Goal: Transaction & Acquisition: Download file/media

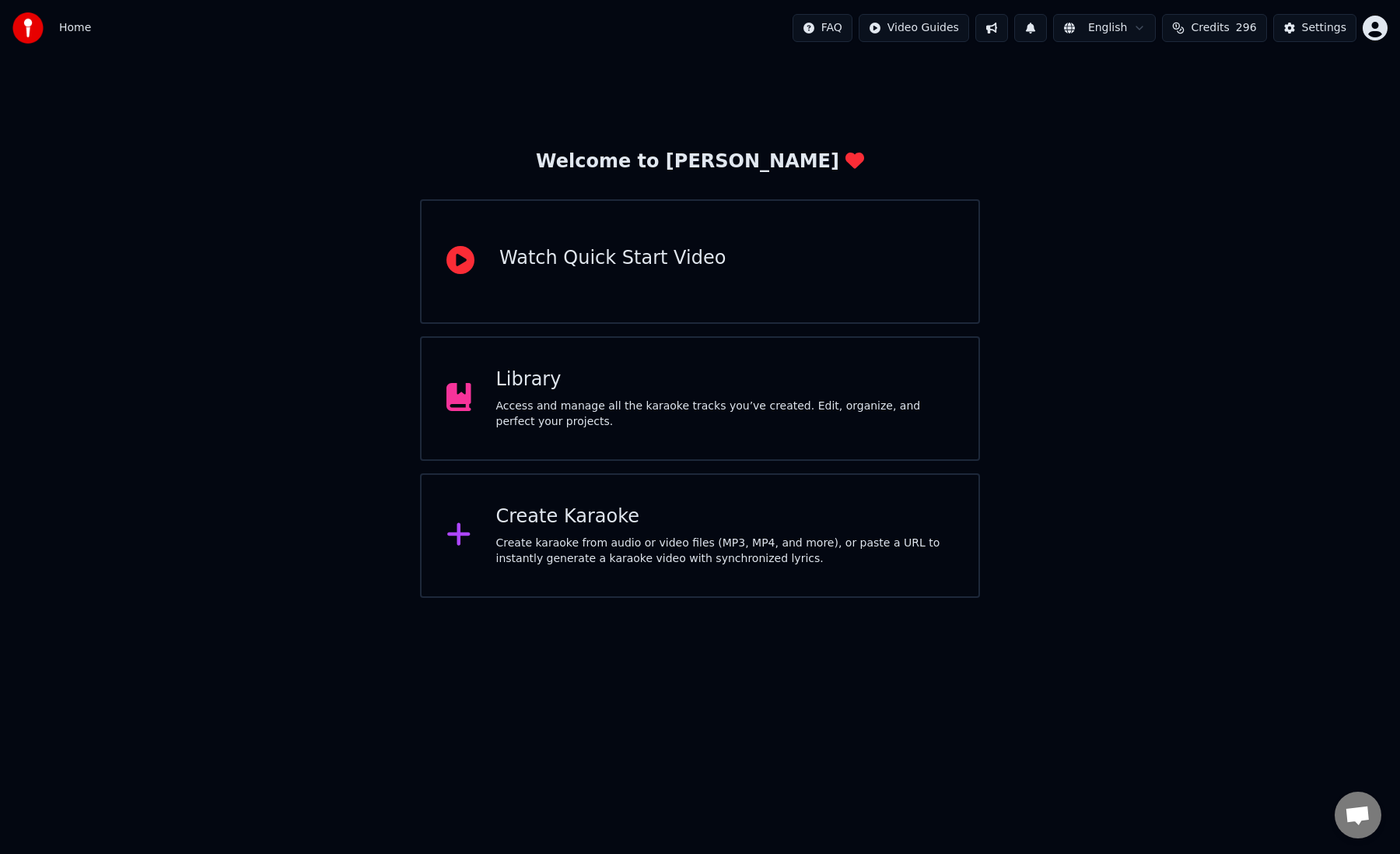
click at [591, 403] on div "Access and manage all the karaoke tracks you’ve created. Edit, organize, and pe…" at bounding box center [724, 413] width 458 height 31
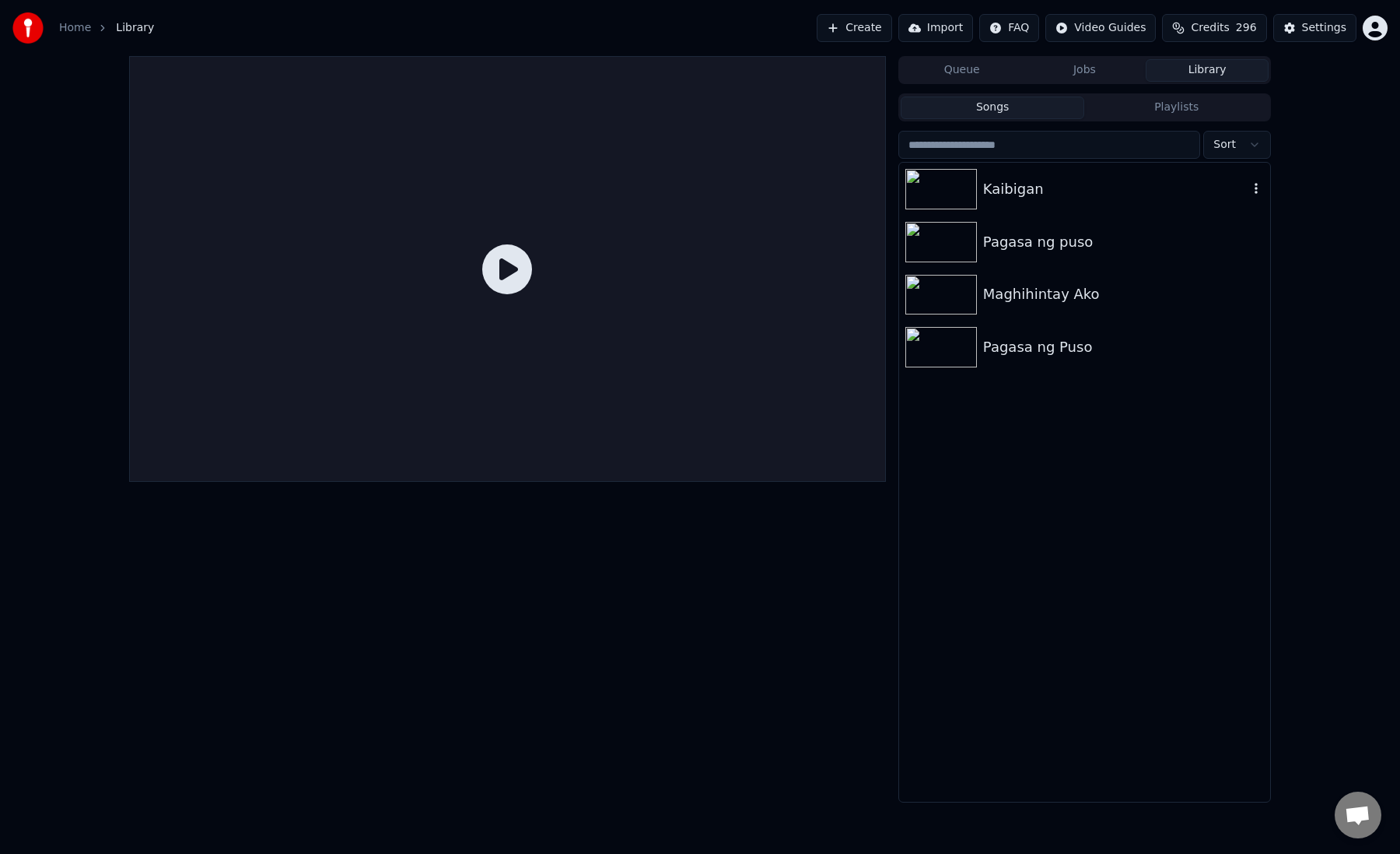
click at [1058, 201] on div "Kaibigan" at bounding box center [1085, 189] width 371 height 53
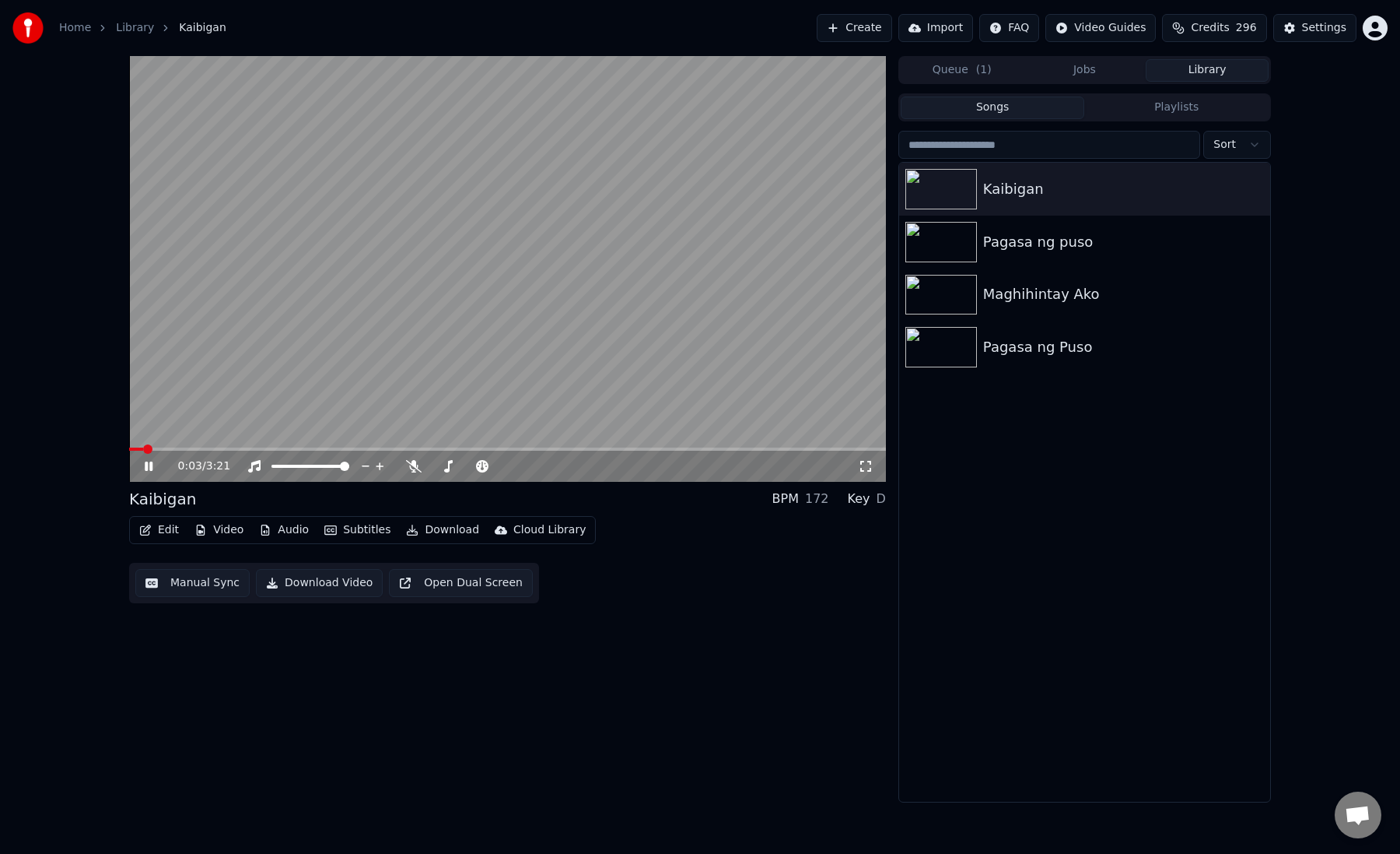
click at [156, 527] on button "Edit" at bounding box center [159, 529] width 52 height 22
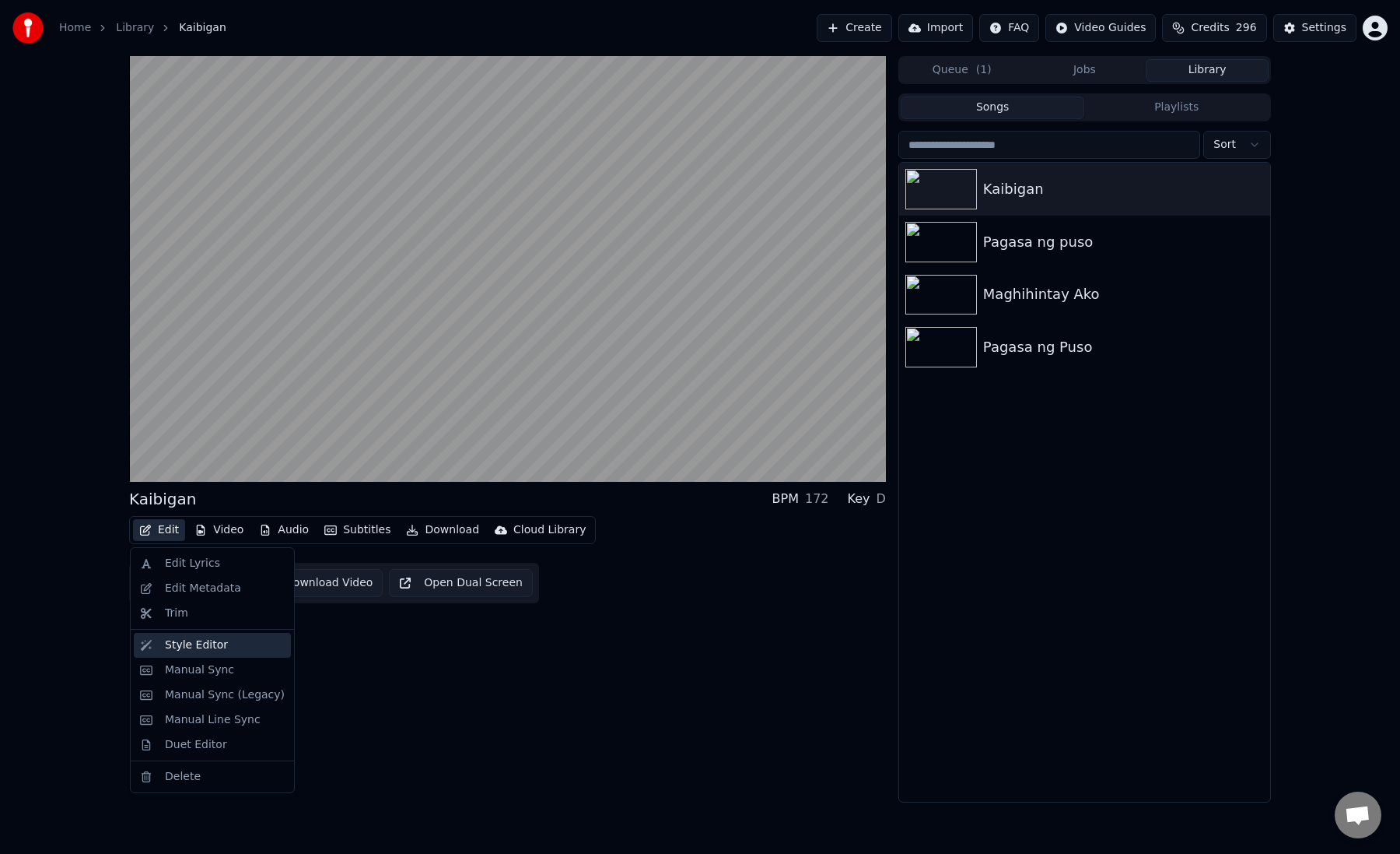
click at [220, 646] on div "Style Editor" at bounding box center [196, 645] width 63 height 15
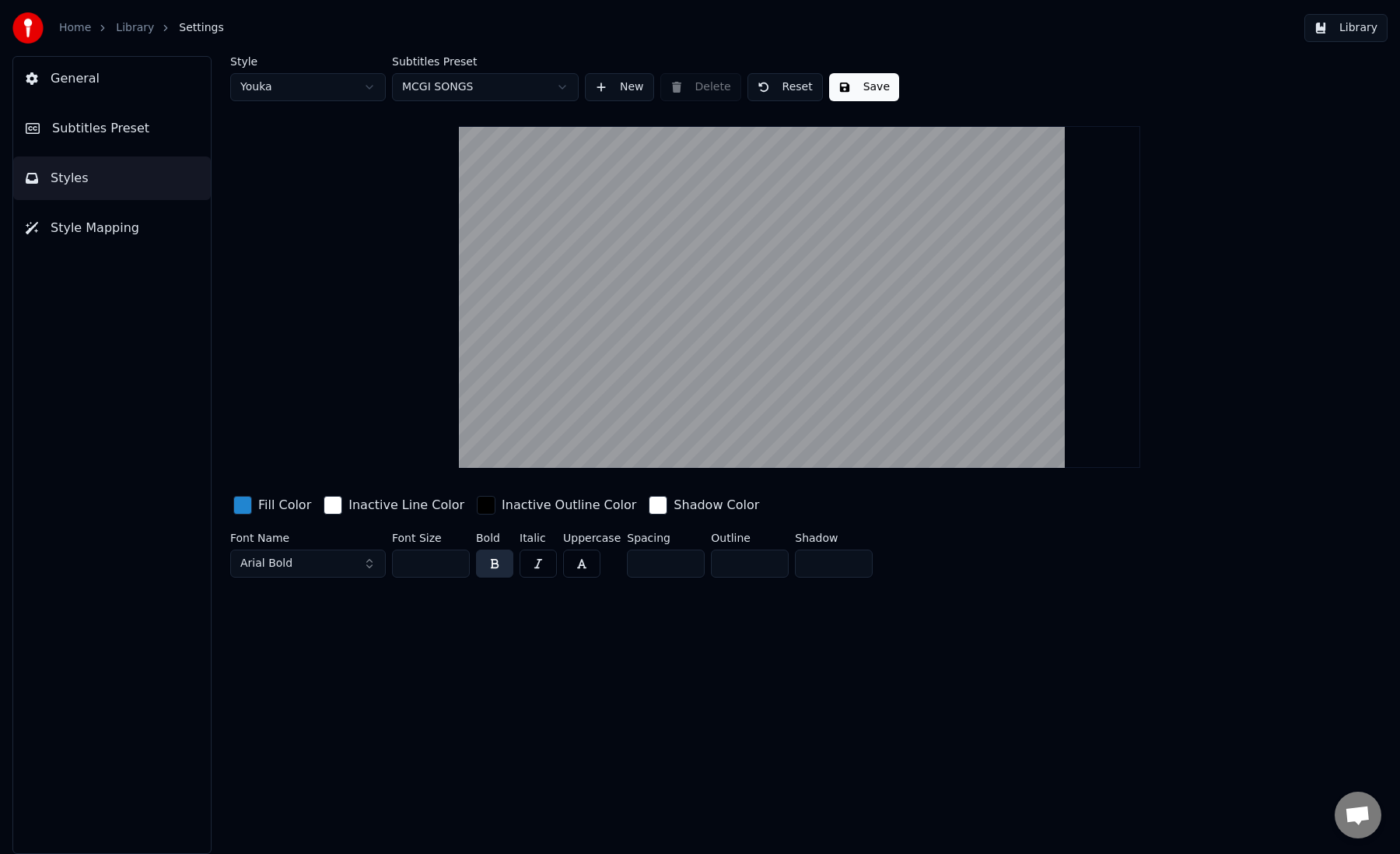
click at [126, 28] on link "Library" at bounding box center [135, 28] width 38 height 15
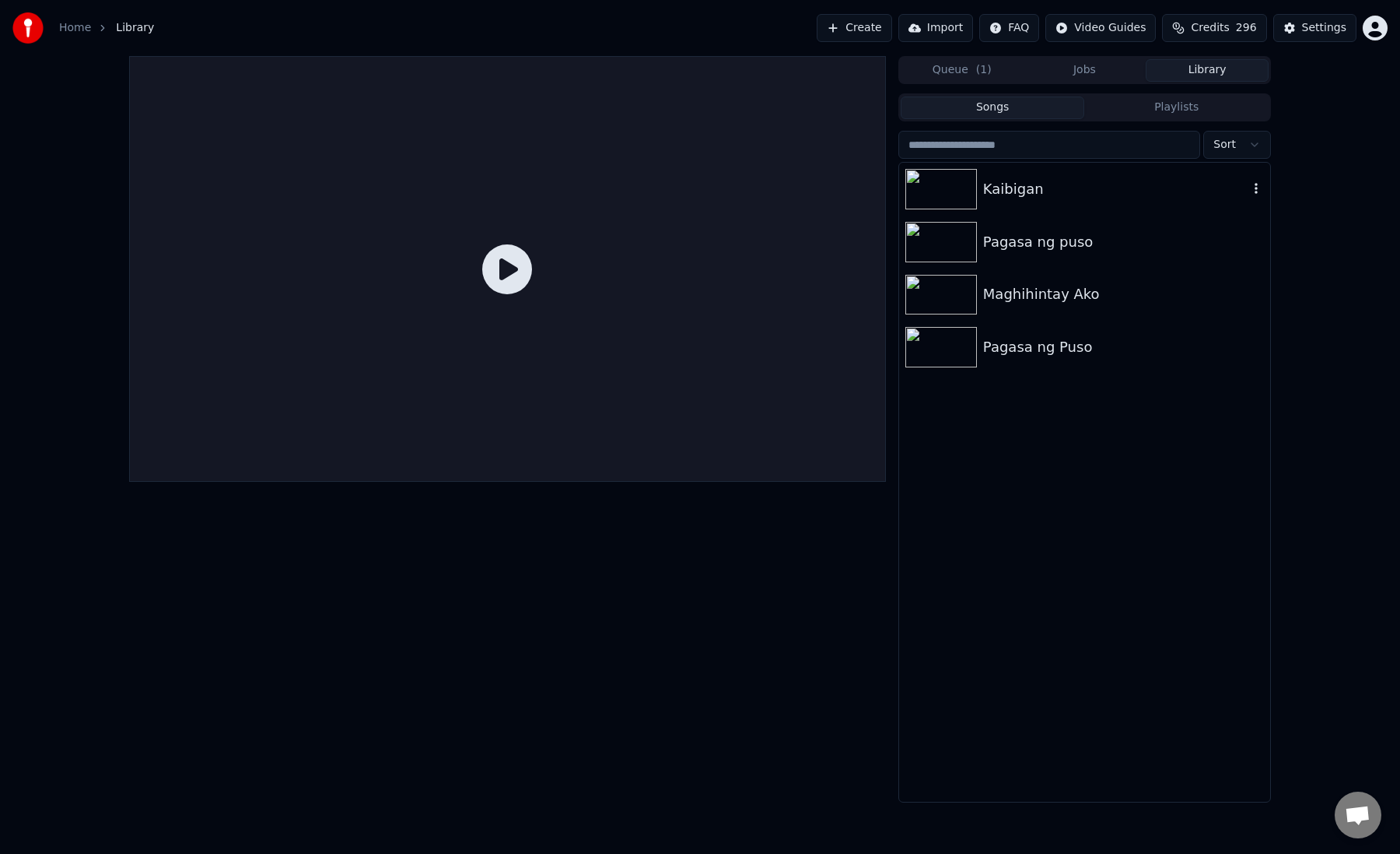
click at [1057, 204] on div "Kaibigan" at bounding box center [1085, 189] width 371 height 53
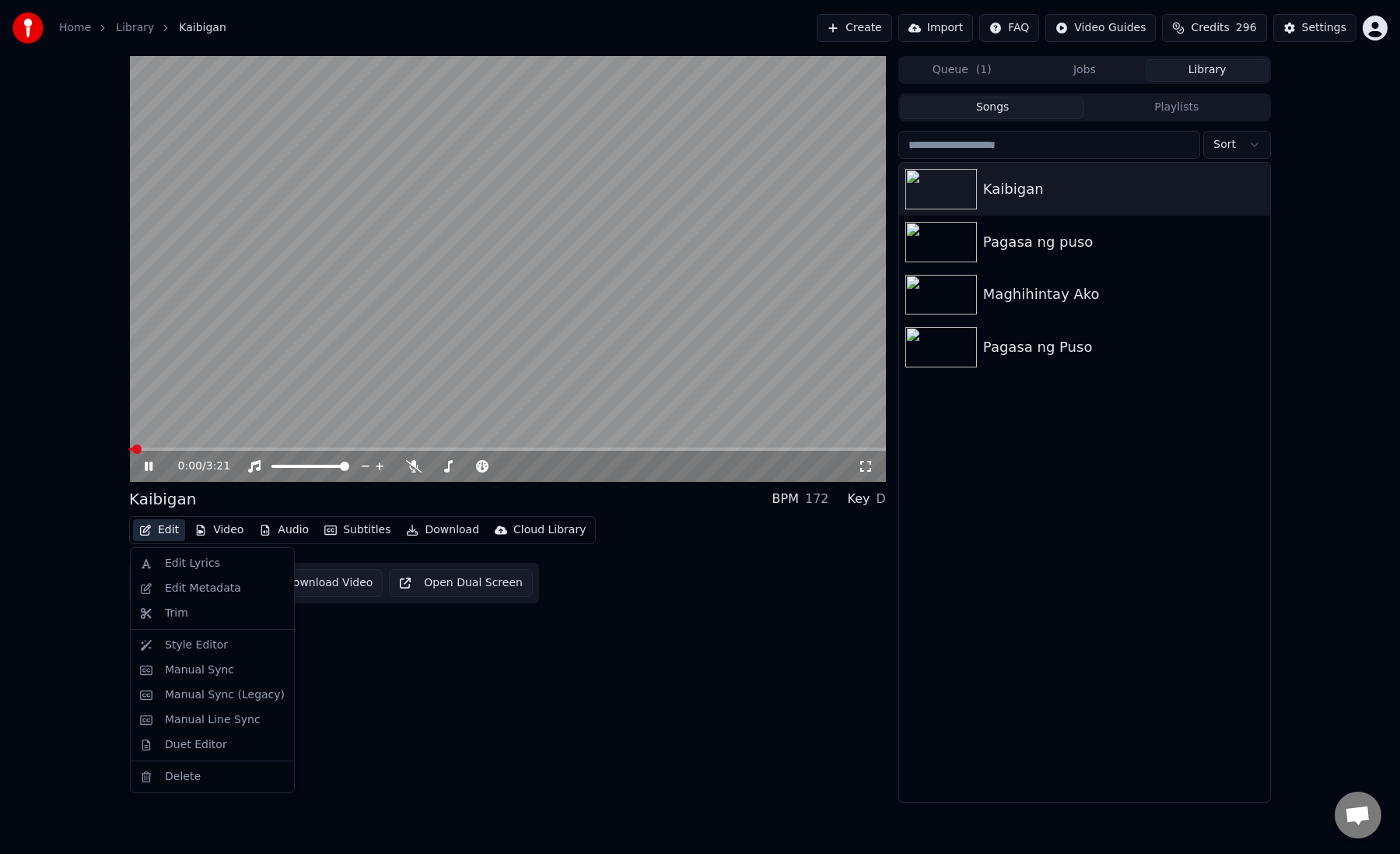
click at [161, 526] on button "Edit" at bounding box center [159, 529] width 52 height 22
click at [205, 740] on div "Duet Editor" at bounding box center [195, 745] width 62 height 15
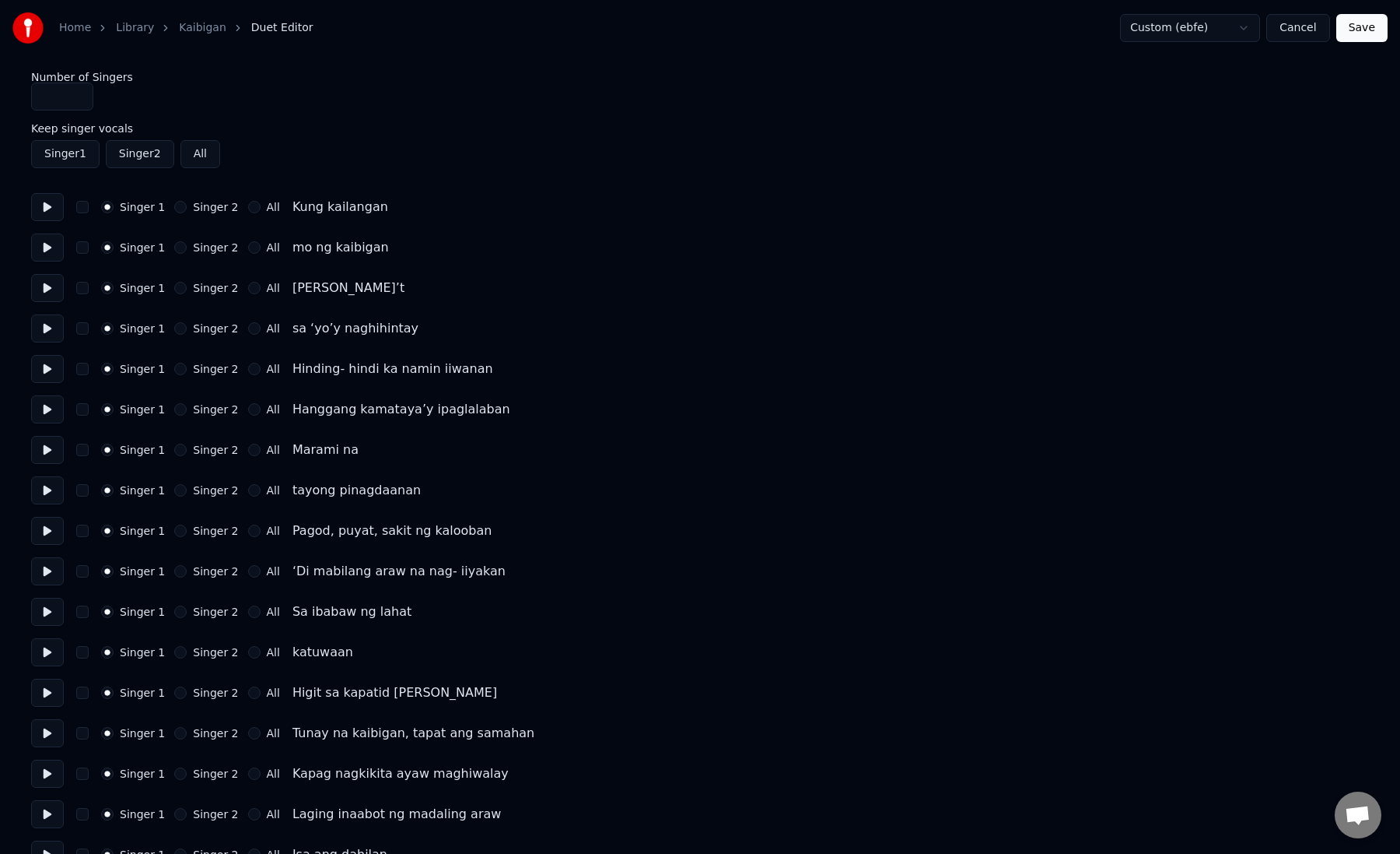
click at [177, 206] on button "Singer 2" at bounding box center [180, 207] width 12 height 12
click at [106, 209] on button "Singer 1" at bounding box center [107, 207] width 12 height 12
click at [250, 209] on button "All" at bounding box center [254, 207] width 12 height 12
click at [248, 248] on button "All" at bounding box center [254, 247] width 12 height 12
click at [248, 289] on button "All" at bounding box center [254, 288] width 12 height 12
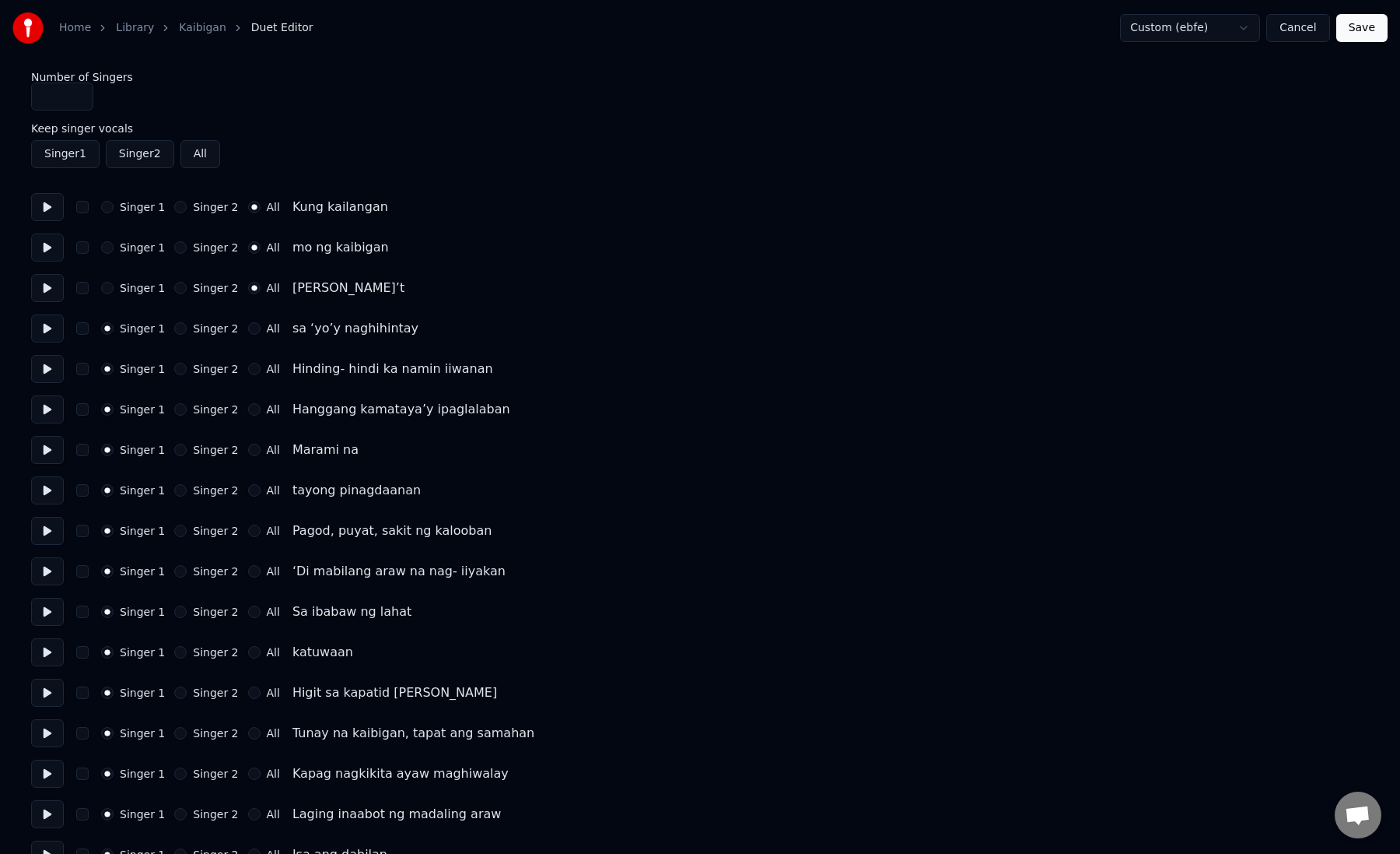
click at [248, 329] on button "All" at bounding box center [254, 328] width 12 height 12
click at [251, 371] on button "All" at bounding box center [254, 368] width 12 height 12
click at [253, 418] on div "Singer 1 Singer 2 All Hanggang kamataya’y ipaglalaban" at bounding box center [700, 408] width 1338 height 28
click at [248, 407] on button "All" at bounding box center [254, 408] width 12 height 12
click at [248, 450] on button "All" at bounding box center [254, 449] width 12 height 12
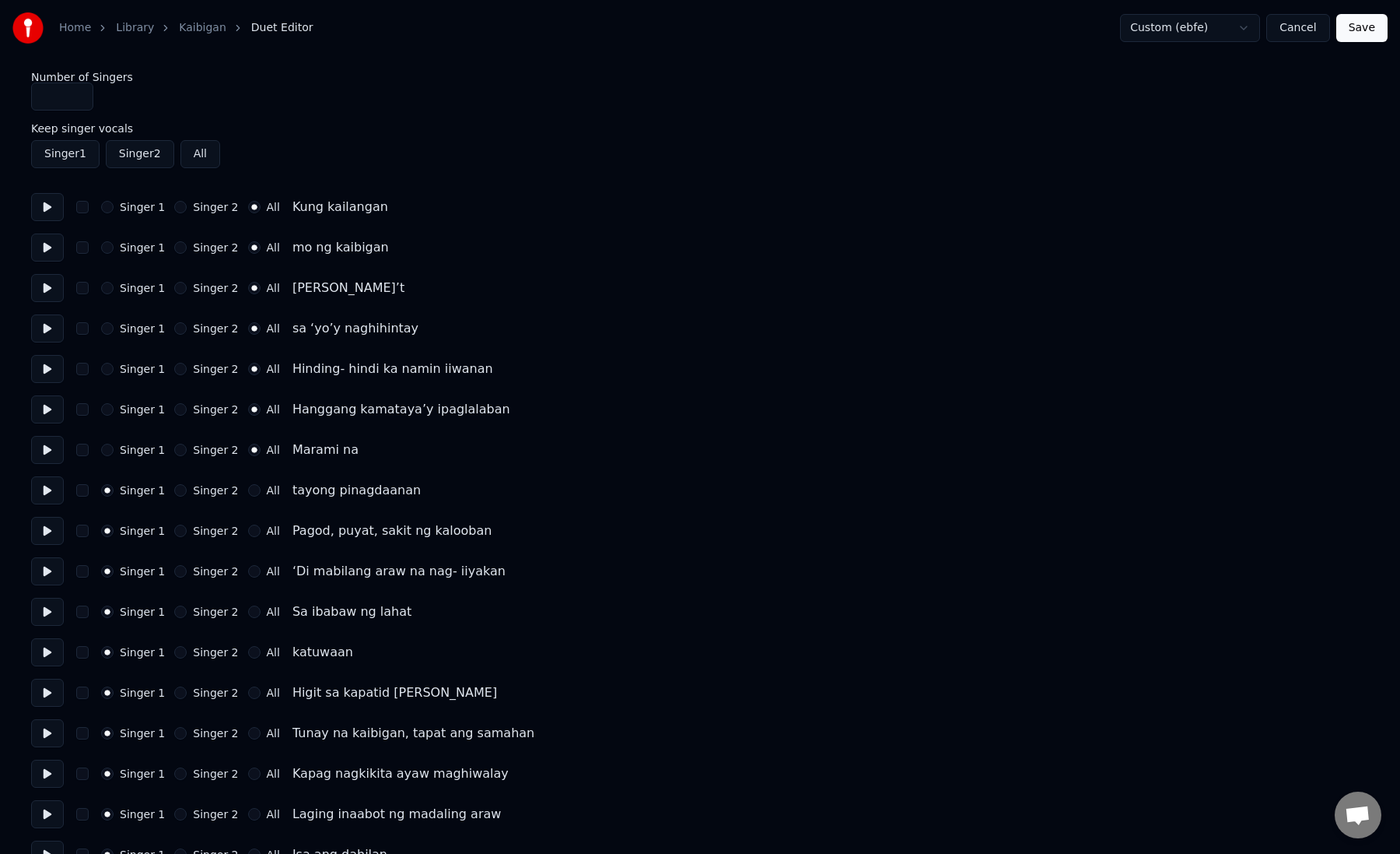
click at [249, 486] on button "All" at bounding box center [254, 489] width 12 height 12
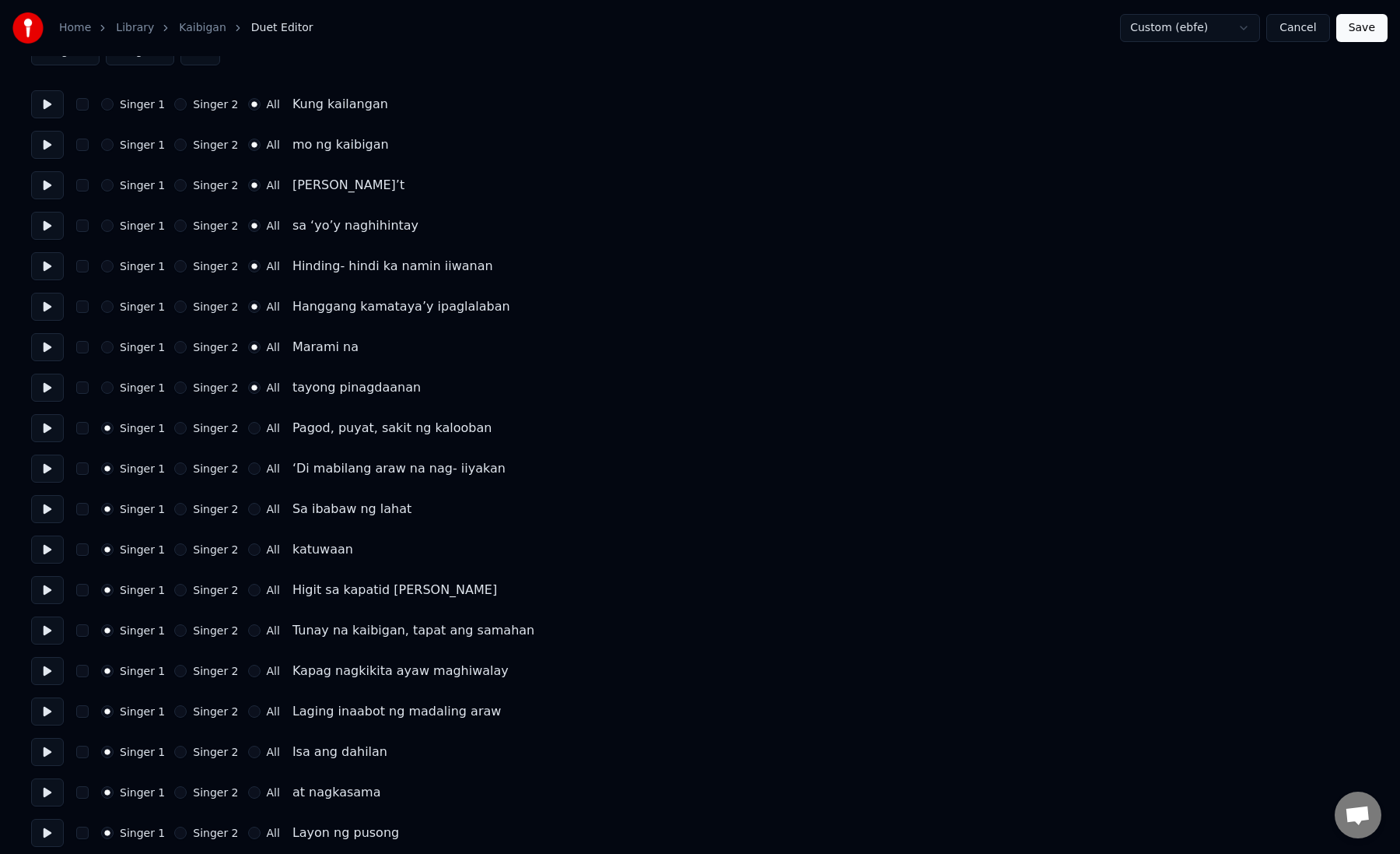
scroll to position [127, 0]
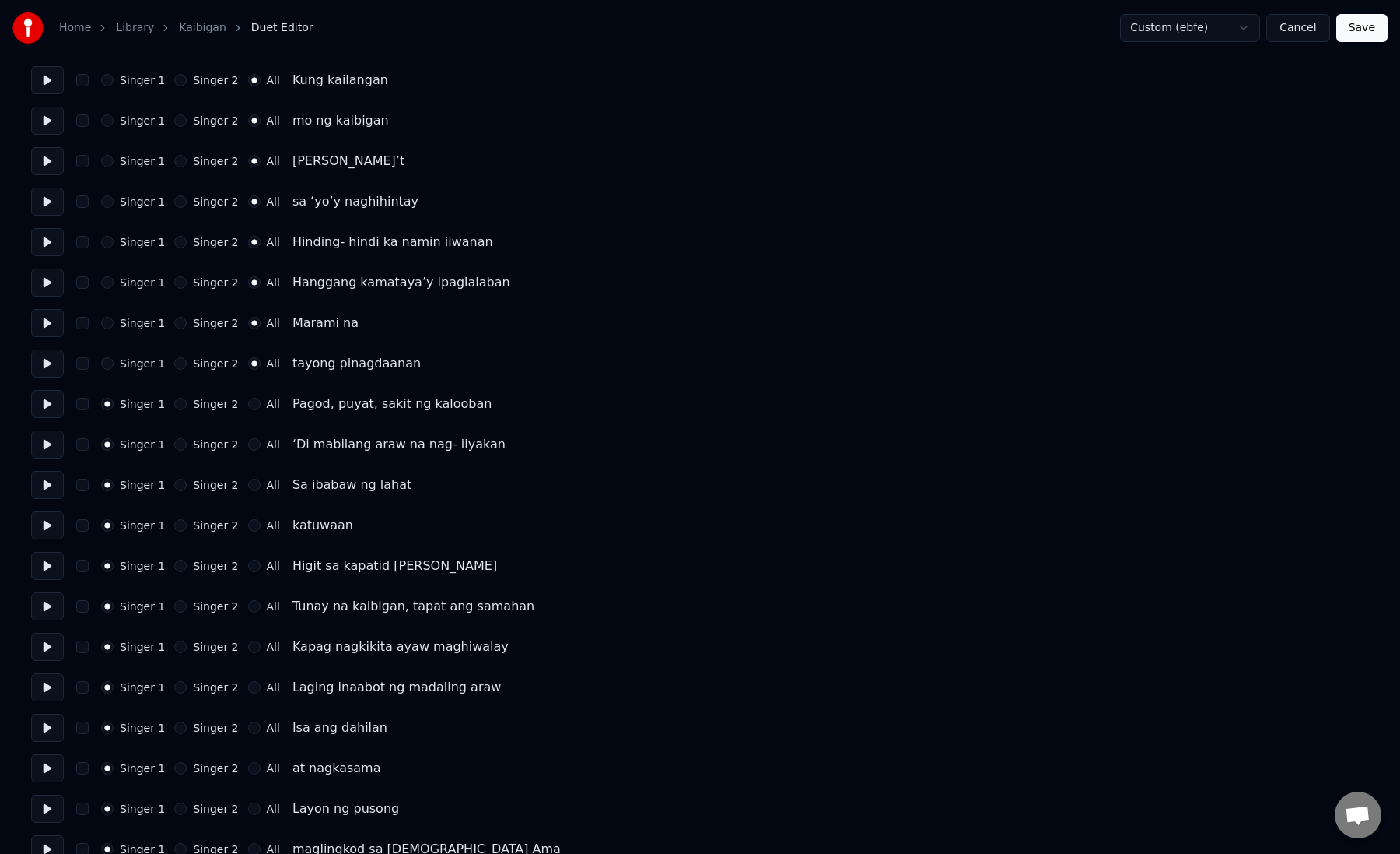
click at [249, 407] on button "All" at bounding box center [254, 404] width 12 height 12
click at [252, 450] on div "Singer 1 Singer 2 All ‘Di mabilang araw na nag- iiyakan" at bounding box center [700, 444] width 1338 height 28
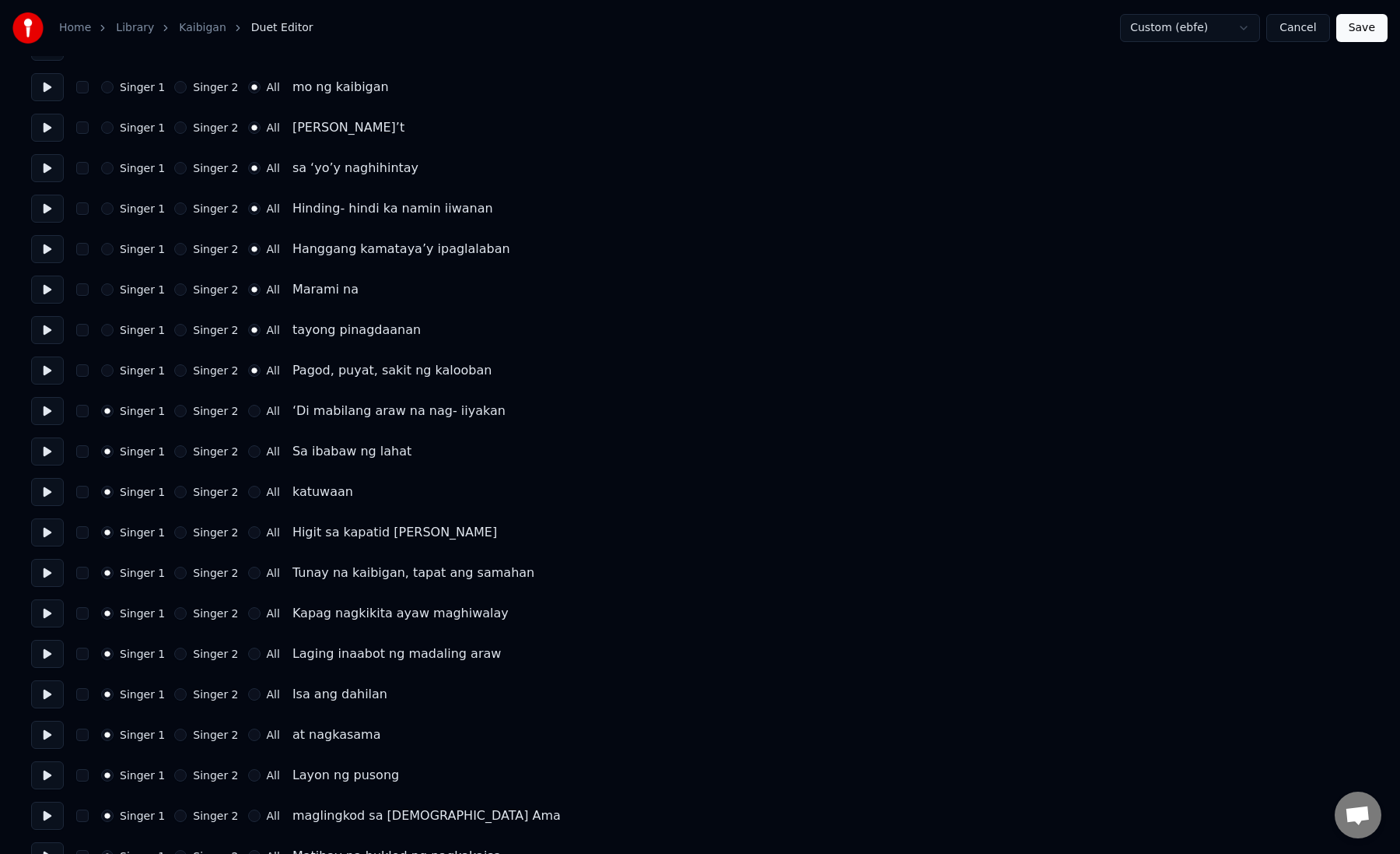
scroll to position [166, 0]
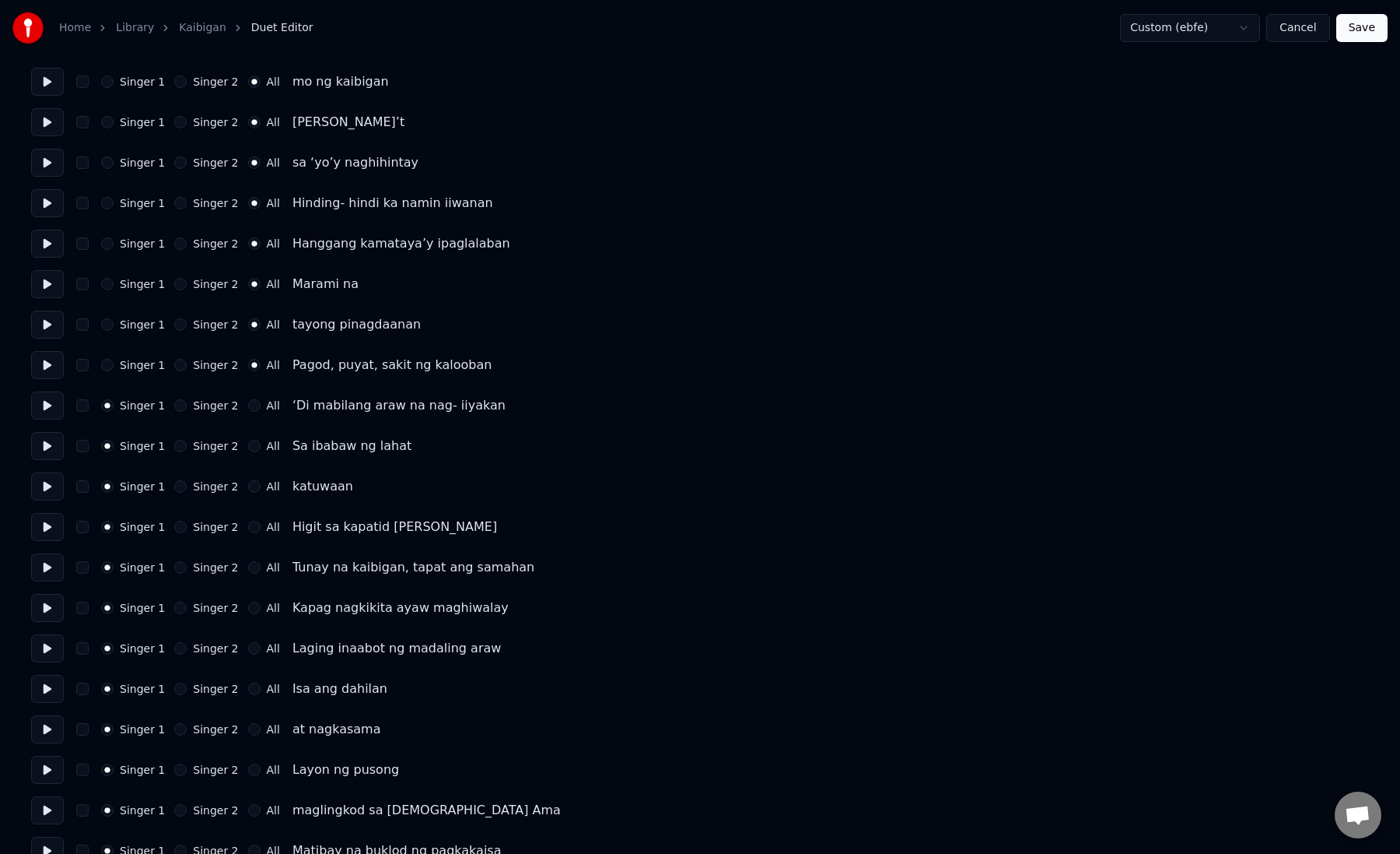
click at [249, 407] on button "All" at bounding box center [254, 405] width 12 height 12
click at [249, 447] on button "All" at bounding box center [254, 446] width 12 height 12
click at [250, 491] on button "All" at bounding box center [254, 486] width 12 height 12
click at [175, 535] on div "Singer 1 Singer 2 All Higit sa kapatid [PERSON_NAME]" at bounding box center [700, 526] width 1338 height 28
click at [178, 527] on button "Singer 2" at bounding box center [180, 526] width 12 height 12
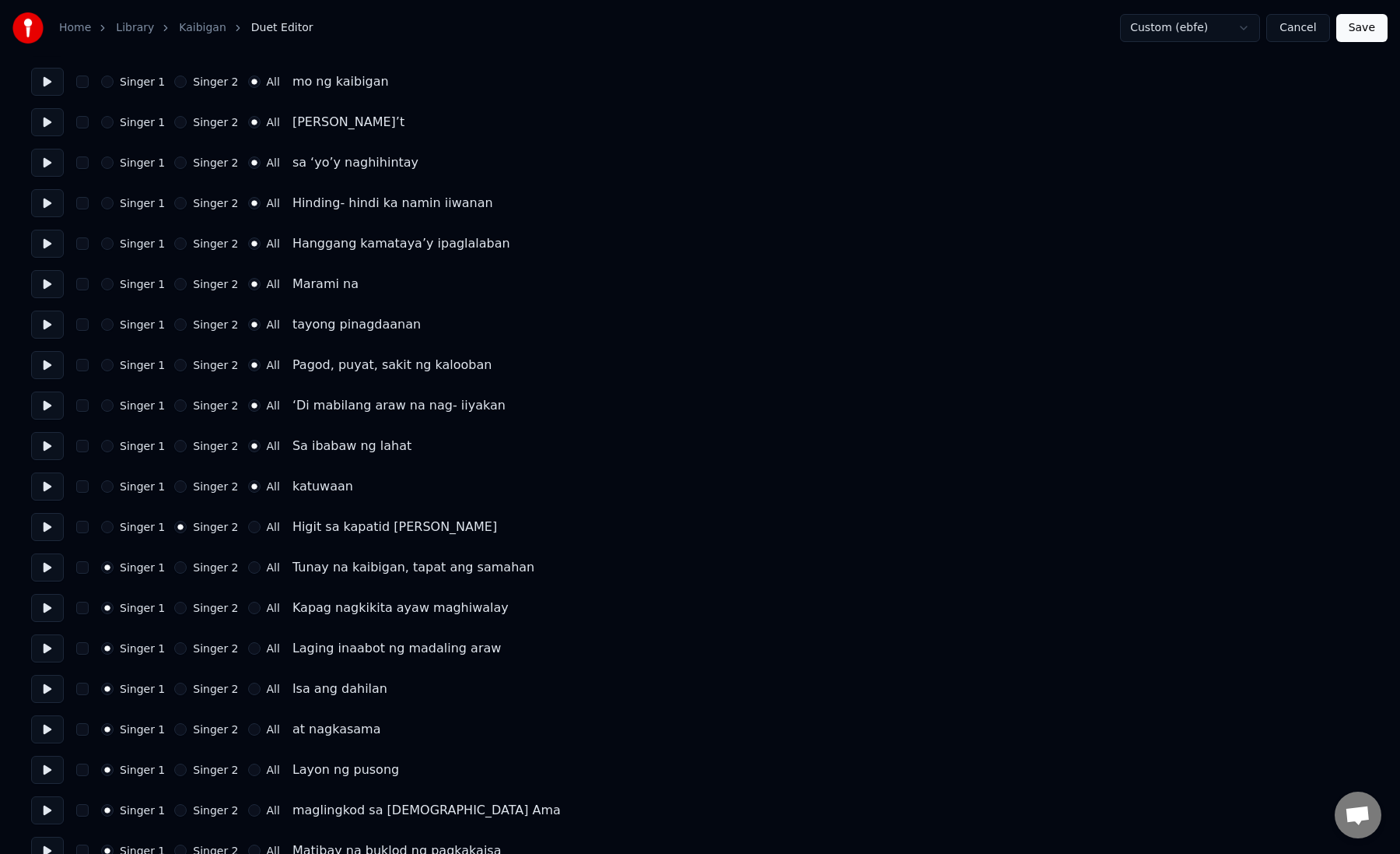
click at [180, 568] on button "Singer 2" at bounding box center [180, 566] width 12 height 12
click at [180, 610] on button "Singer 2" at bounding box center [180, 607] width 12 height 12
click at [180, 651] on button "Singer 2" at bounding box center [180, 647] width 12 height 12
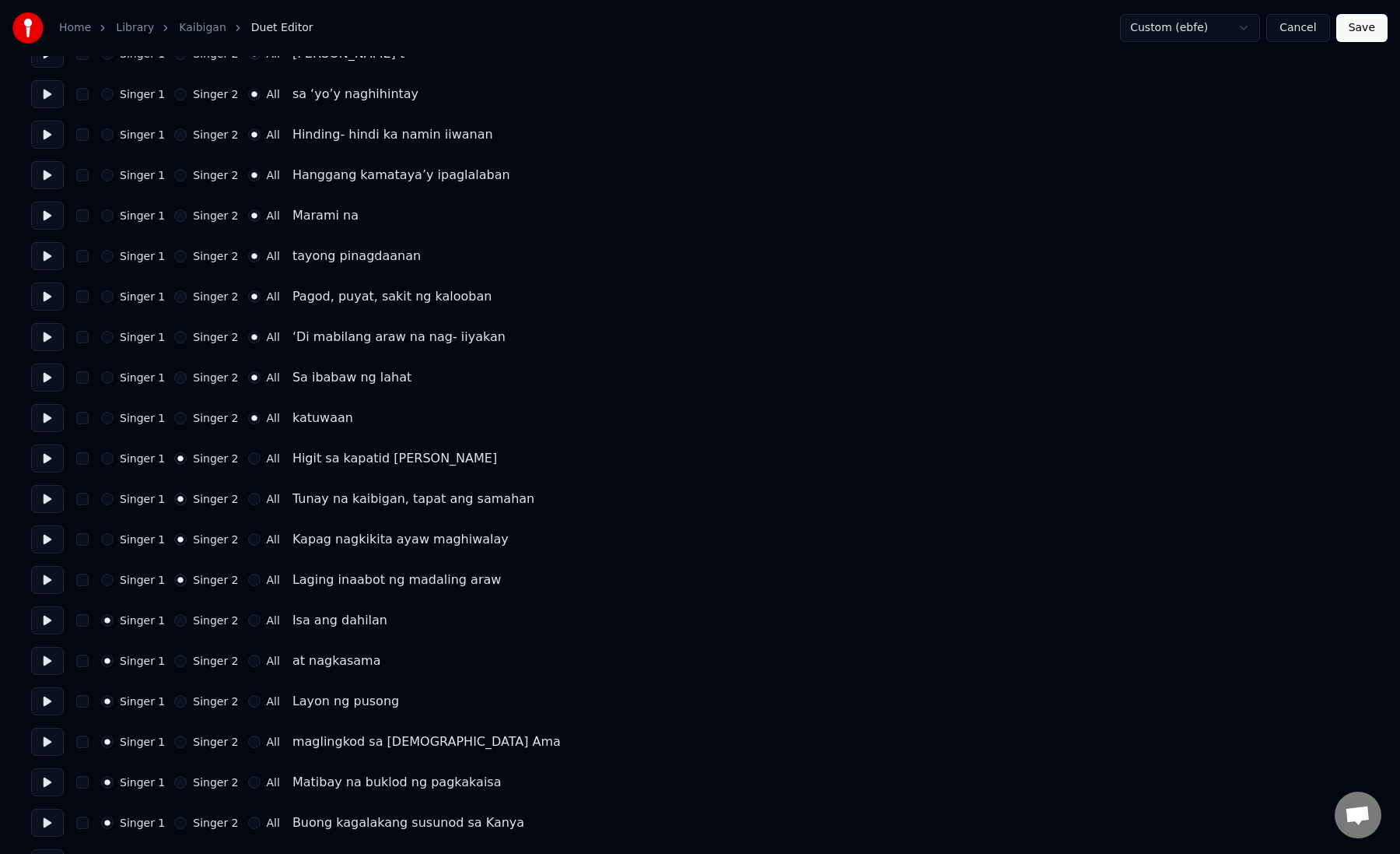
scroll to position [0, 0]
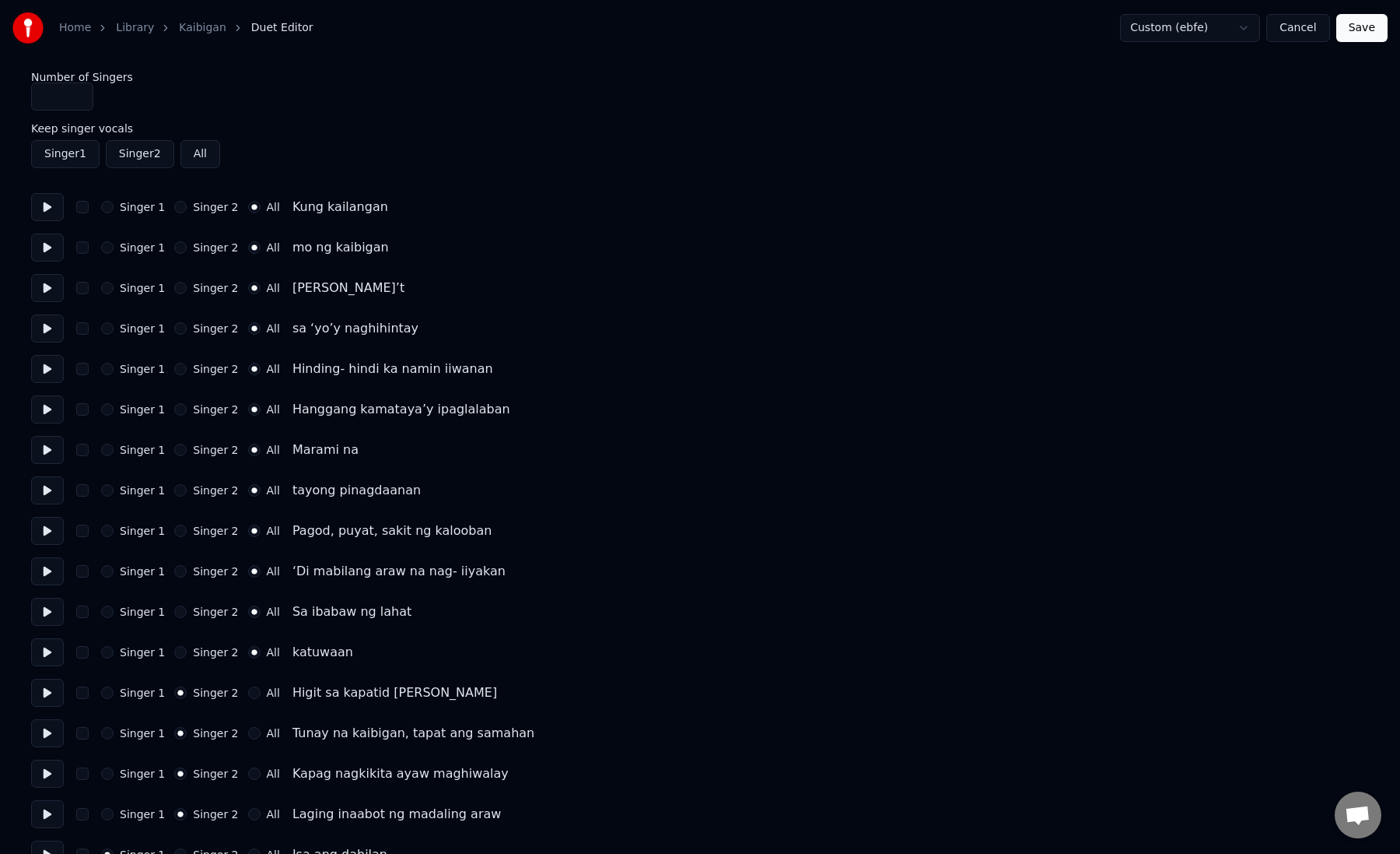
type input "*"
click at [79, 92] on input "*" at bounding box center [62, 96] width 62 height 28
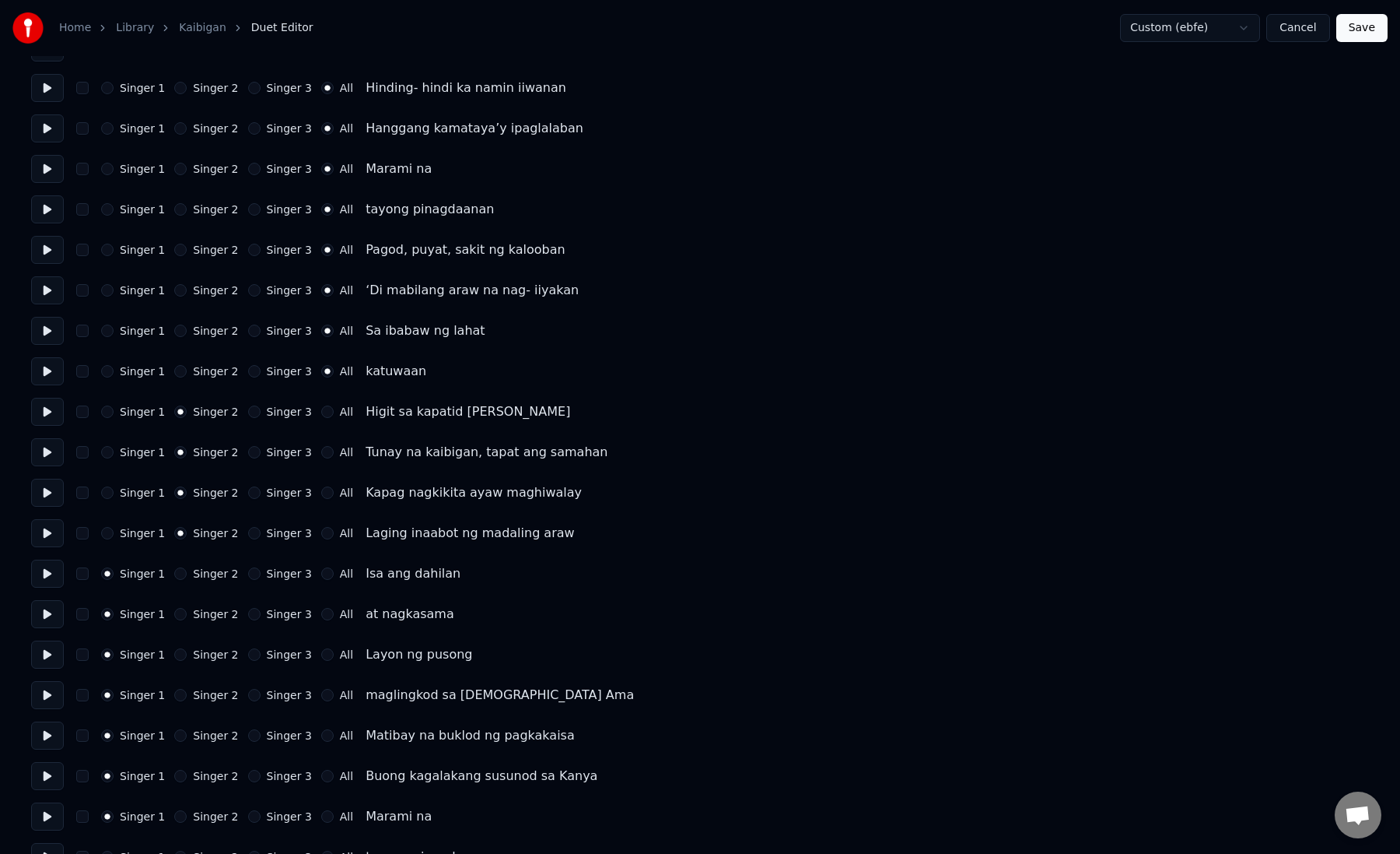
scroll to position [282, 0]
click at [248, 574] on button "Singer 3" at bounding box center [254, 572] width 12 height 12
click at [248, 616] on button "Singer 3" at bounding box center [254, 613] width 12 height 12
click at [246, 665] on div "Singer 1 Singer 2 Singer 3 All Layon ng pusong" at bounding box center [700, 653] width 1338 height 28
click at [246, 661] on div "Singer 1 Singer 2 Singer 3 All Layon ng pusong" at bounding box center [700, 653] width 1338 height 28
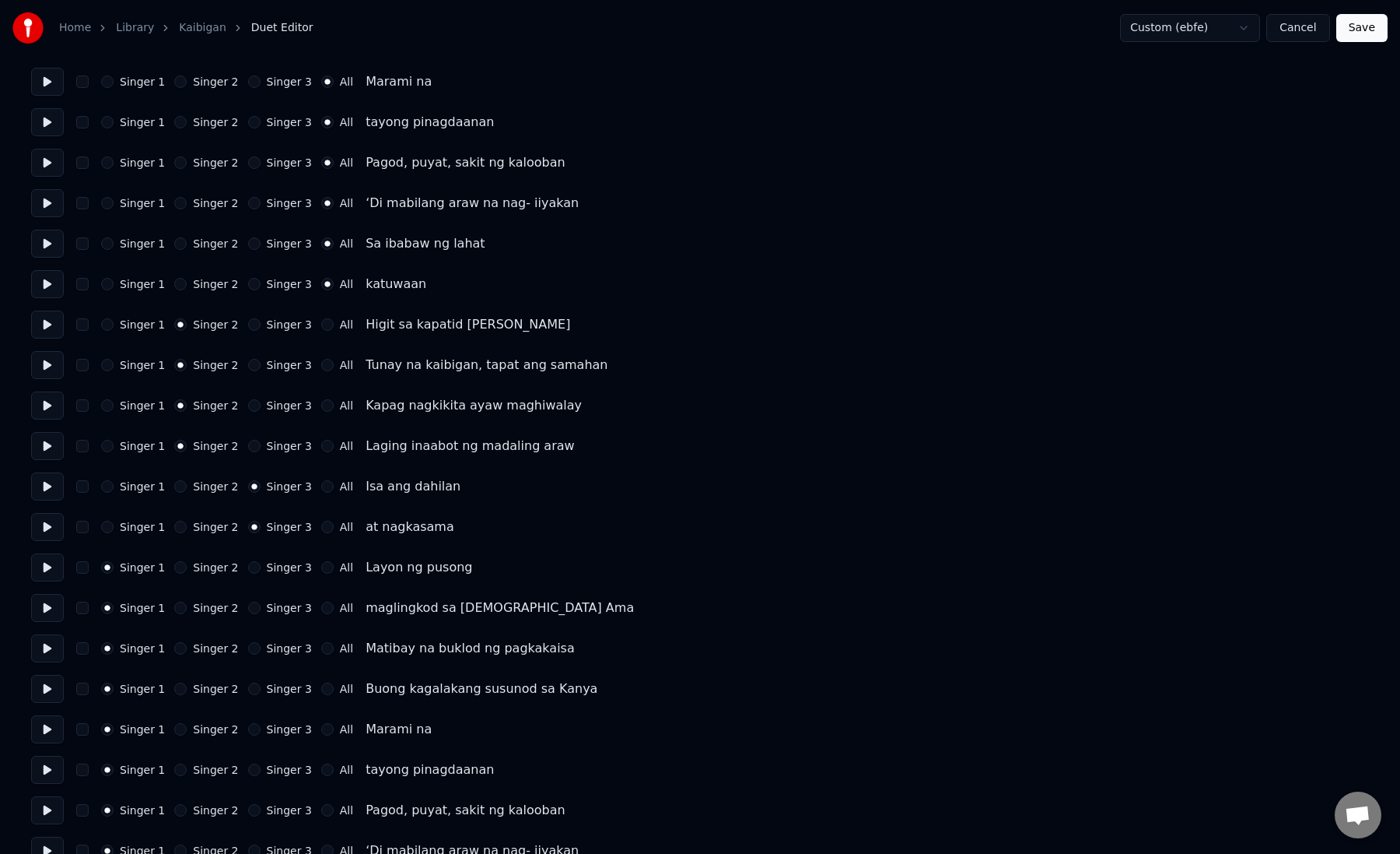
scroll to position [411, 0]
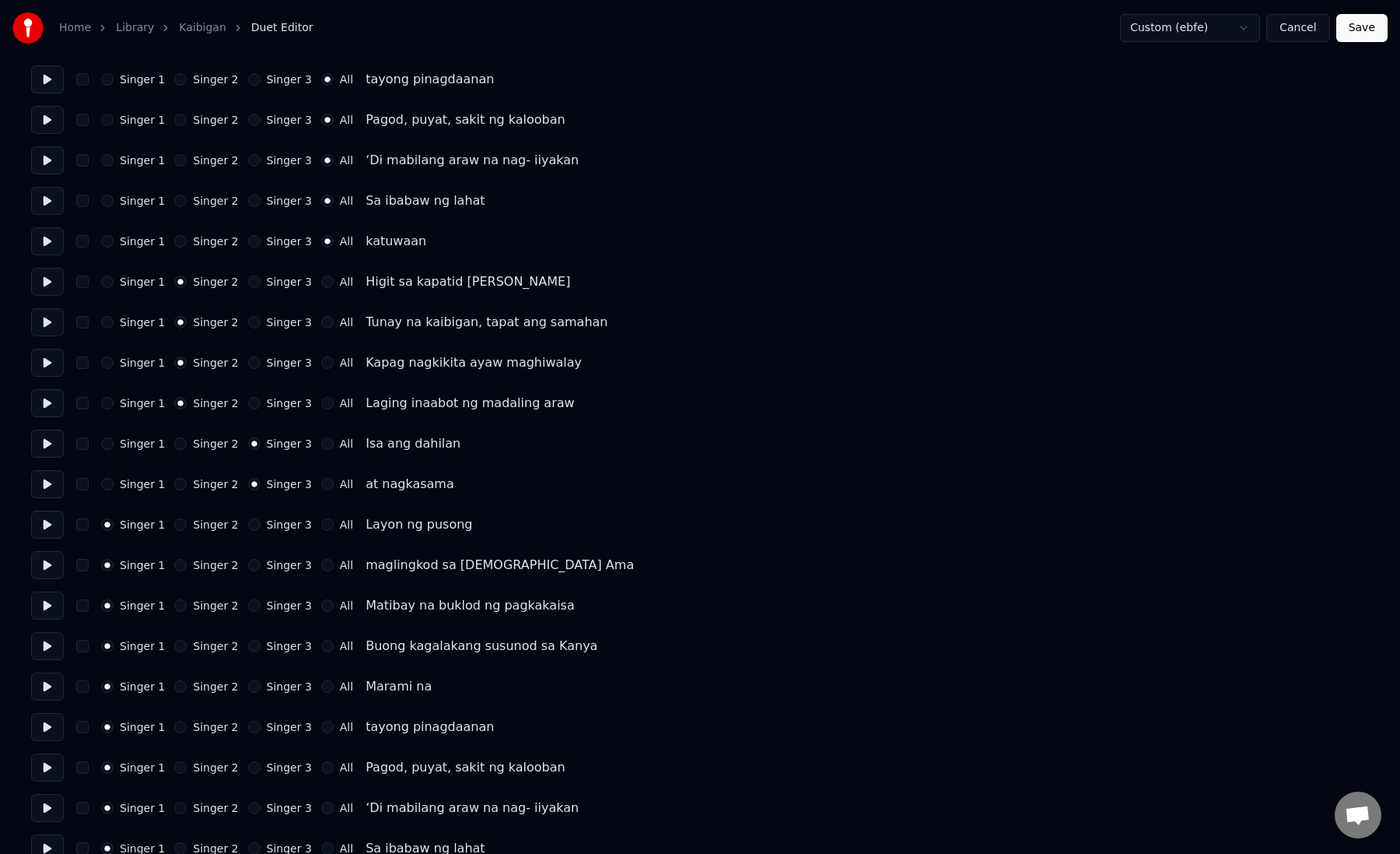
click at [252, 520] on div "Singer 3" at bounding box center [280, 524] width 64 height 12
click at [250, 528] on button "Singer 3" at bounding box center [254, 524] width 12 height 12
click at [248, 568] on button "Singer 3" at bounding box center [254, 565] width 12 height 12
click at [248, 607] on button "Singer 3" at bounding box center [254, 605] width 12 height 12
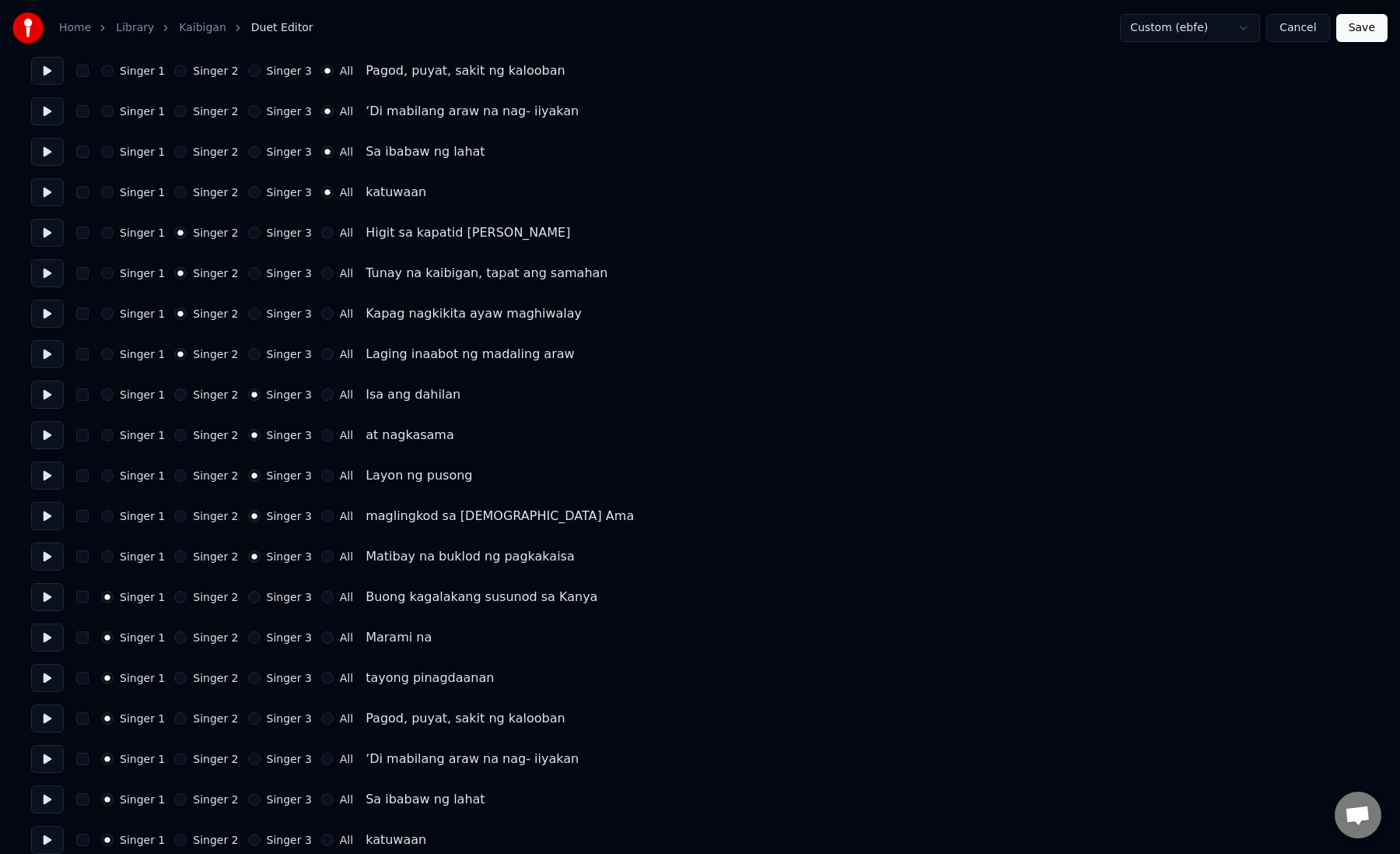
scroll to position [464, 0]
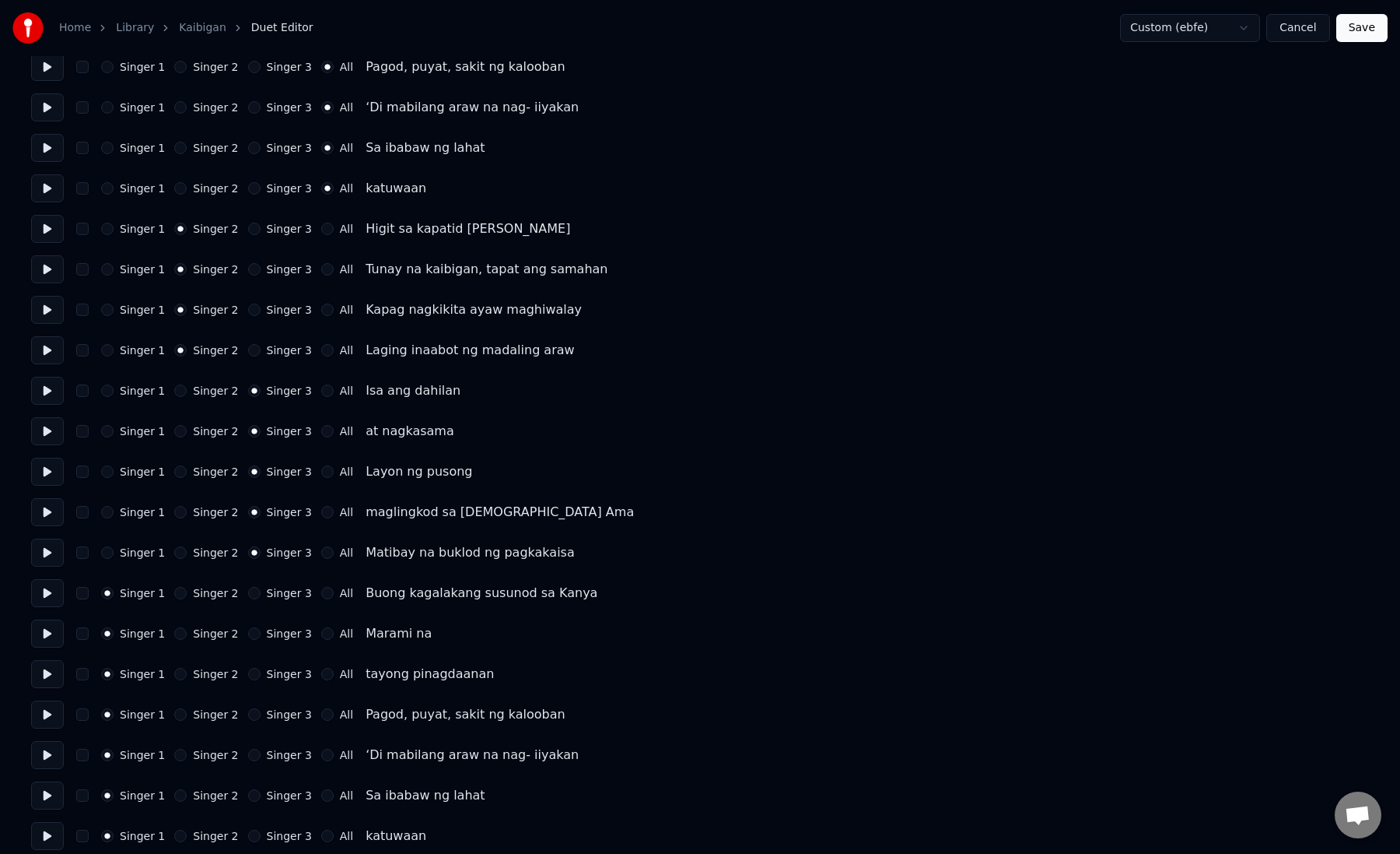
click at [248, 594] on button "Singer 3" at bounding box center [254, 592] width 12 height 12
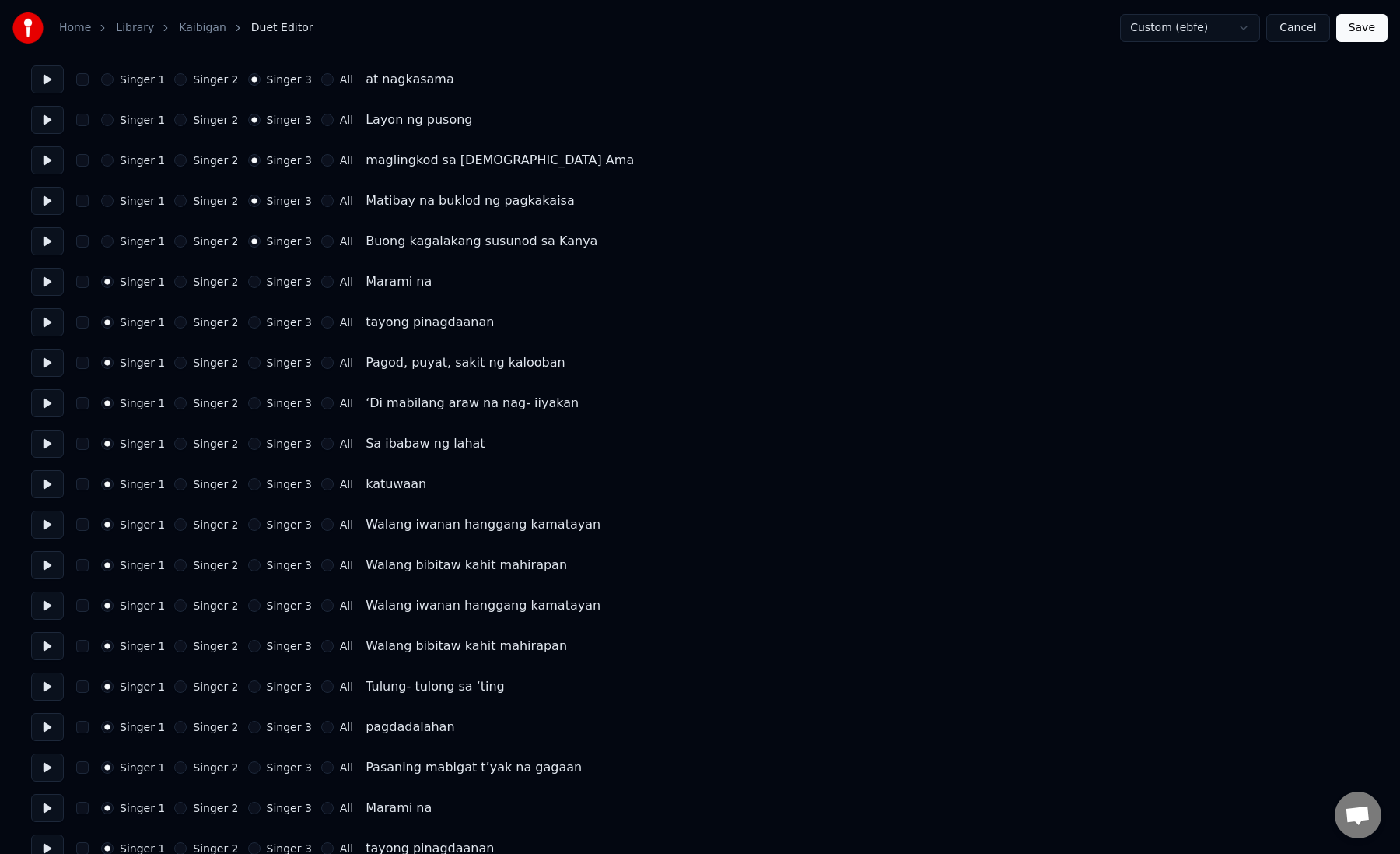
scroll to position [824, 0]
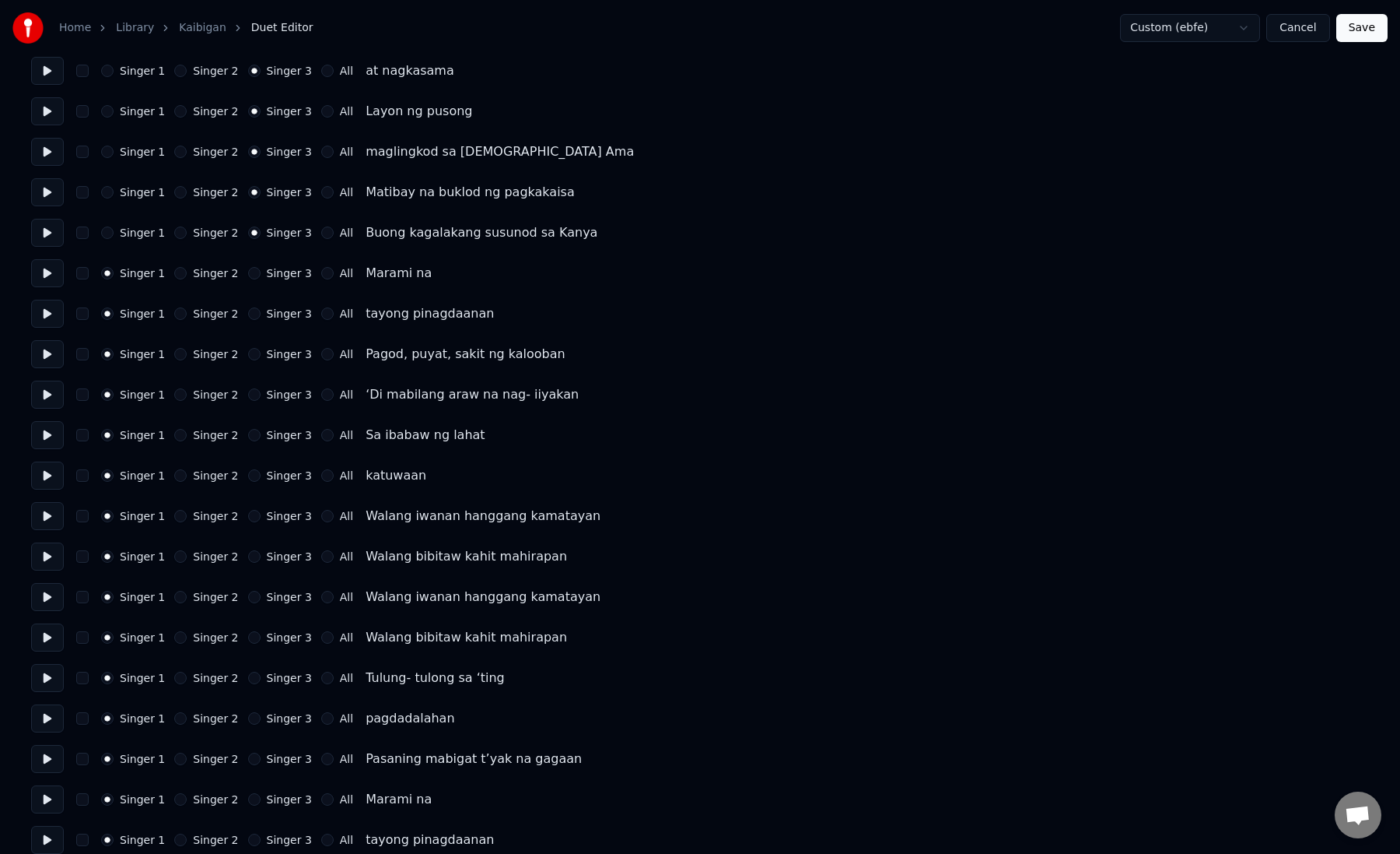
click at [176, 513] on button "Singer 2" at bounding box center [180, 515] width 12 height 12
click at [322, 276] on button "All" at bounding box center [327, 272] width 12 height 12
click at [322, 315] on button "All" at bounding box center [327, 313] width 12 height 12
click at [322, 358] on button "All" at bounding box center [327, 353] width 12 height 12
click at [322, 397] on button "All" at bounding box center [327, 394] width 12 height 12
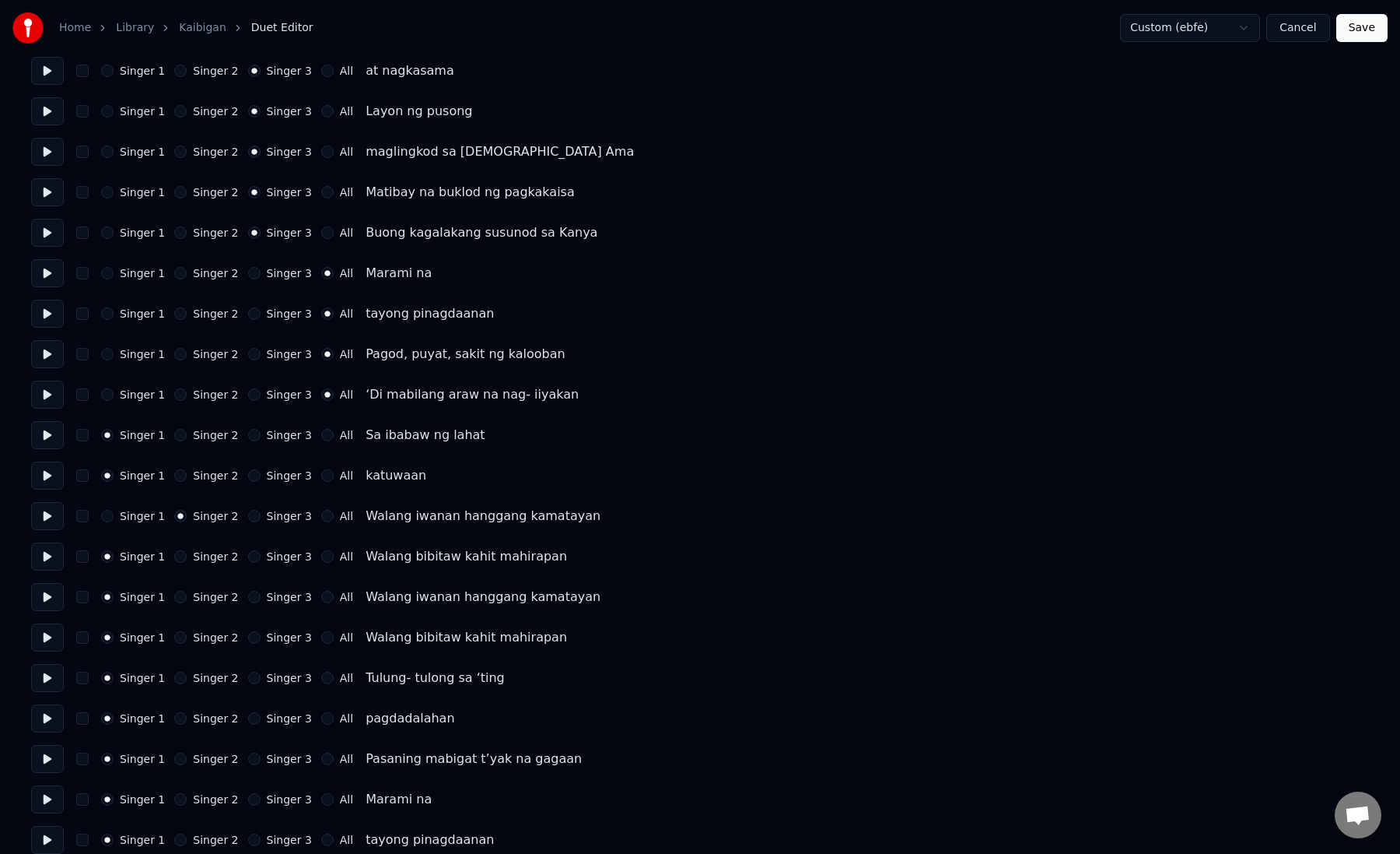
click at [322, 440] on button "All" at bounding box center [327, 434] width 12 height 12
click at [322, 475] on button "All" at bounding box center [327, 475] width 12 height 12
click at [174, 558] on button "Singer 2" at bounding box center [180, 556] width 12 height 12
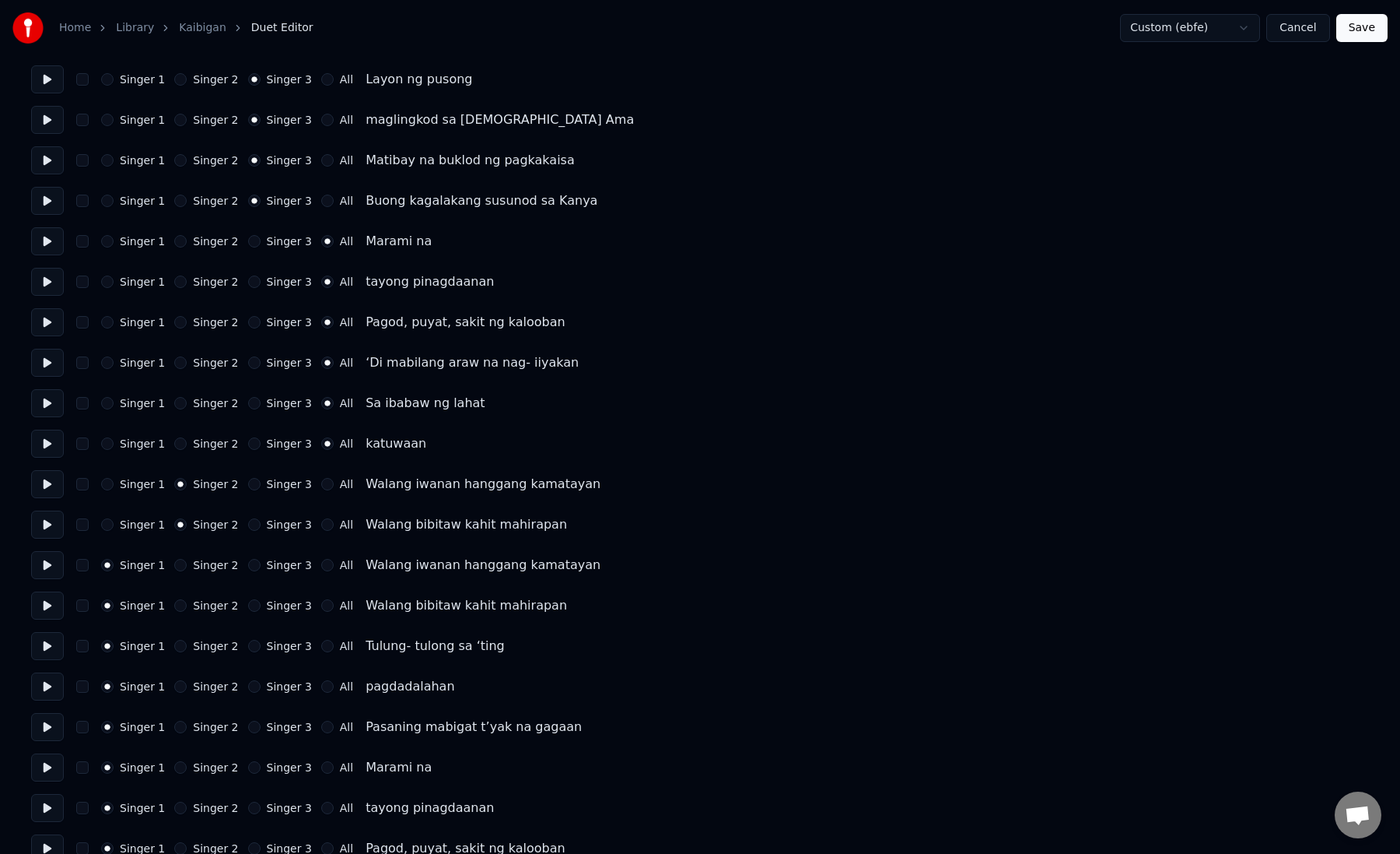
scroll to position [876, 0]
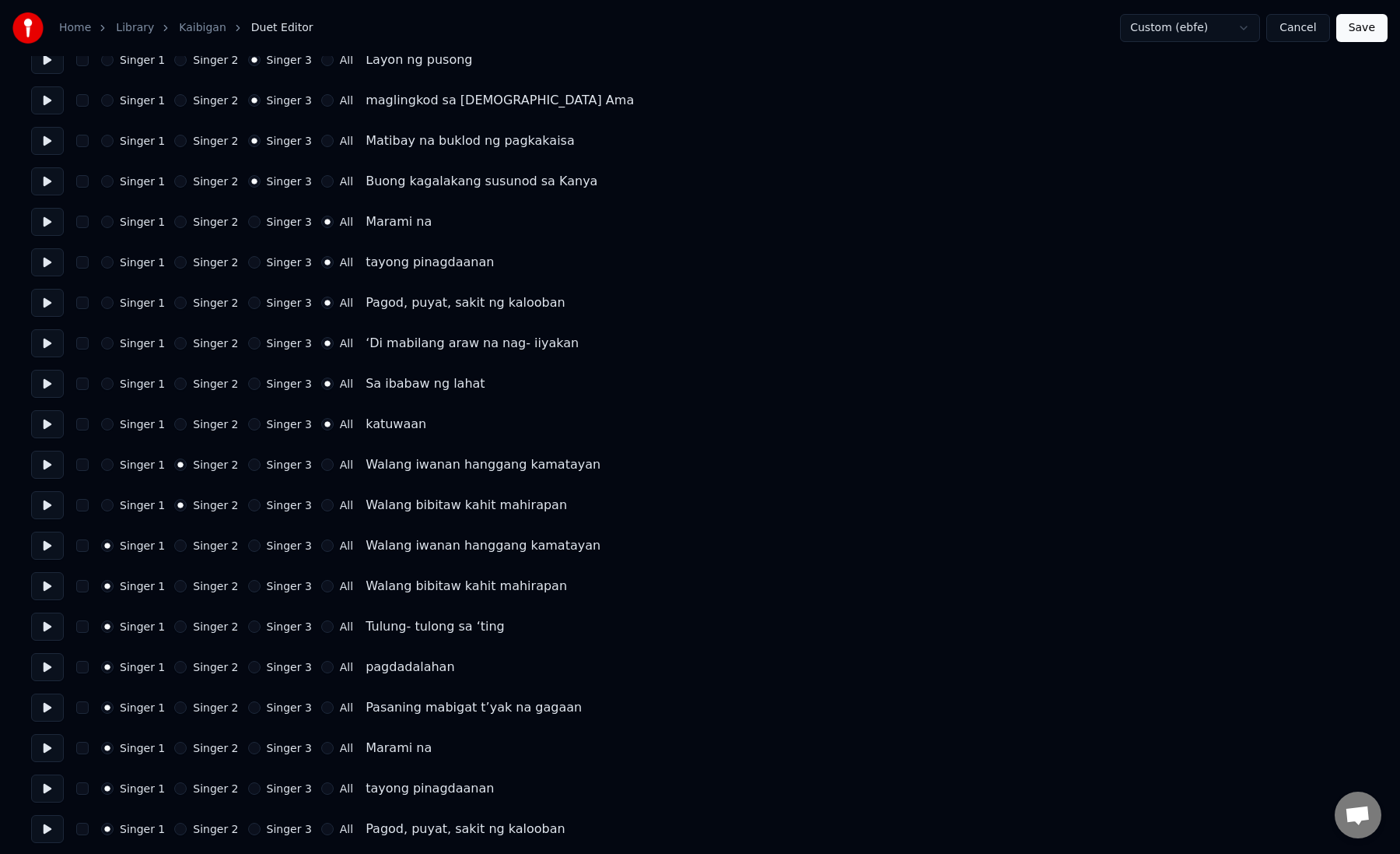
click at [248, 543] on button "Singer 3" at bounding box center [254, 545] width 12 height 12
click at [248, 590] on button "Singer 3" at bounding box center [254, 586] width 12 height 12
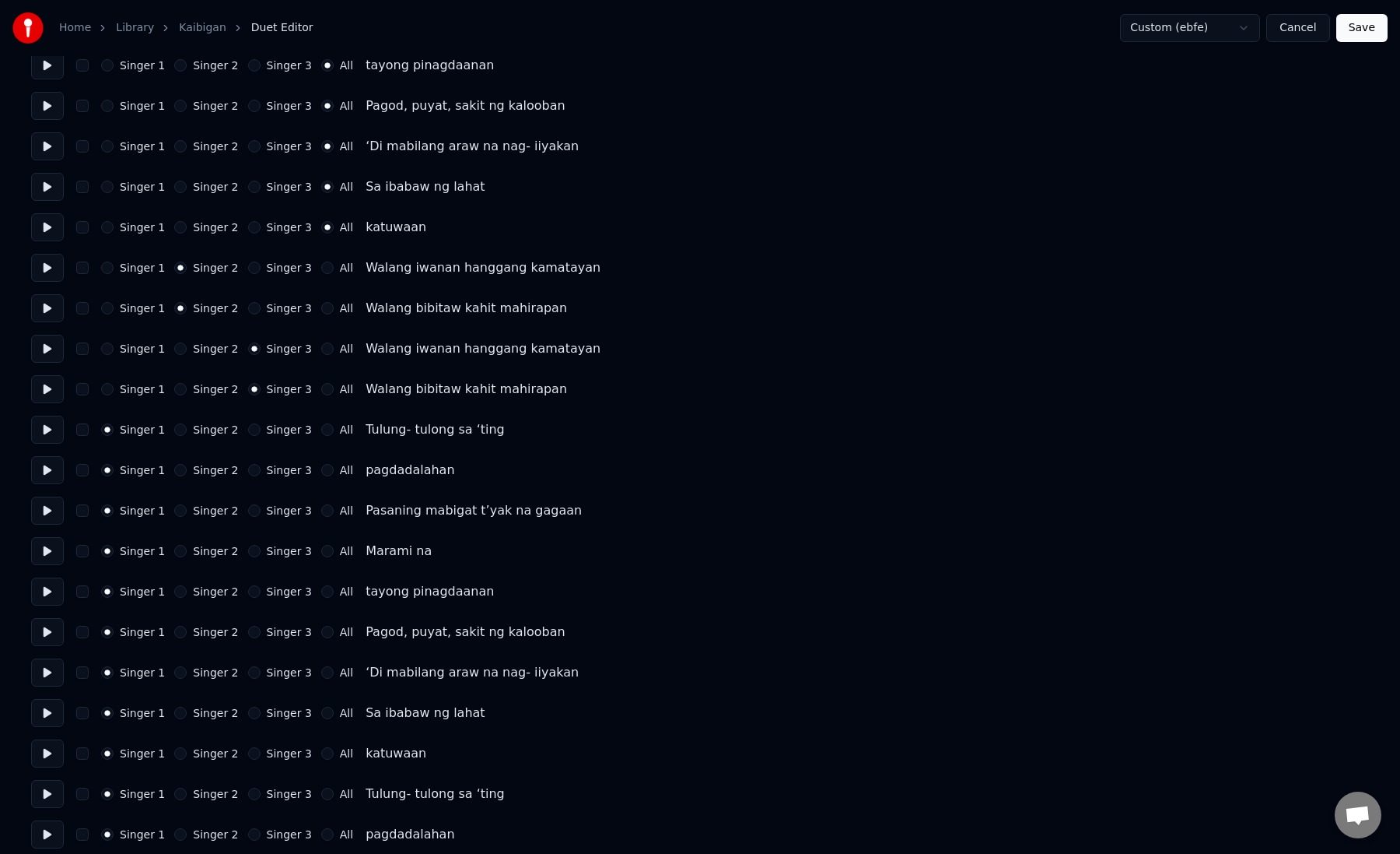
scroll to position [1073, 0]
click at [322, 432] on button "All" at bounding box center [327, 428] width 12 height 12
click at [322, 469] on button "All" at bounding box center [327, 468] width 12 height 12
click at [319, 519] on div "Singer 1 Singer 2 Singer 3 All Pasaning mabigat t’yak na gagaan" at bounding box center [700, 509] width 1338 height 28
click at [322, 513] on button "All" at bounding box center [327, 509] width 12 height 12
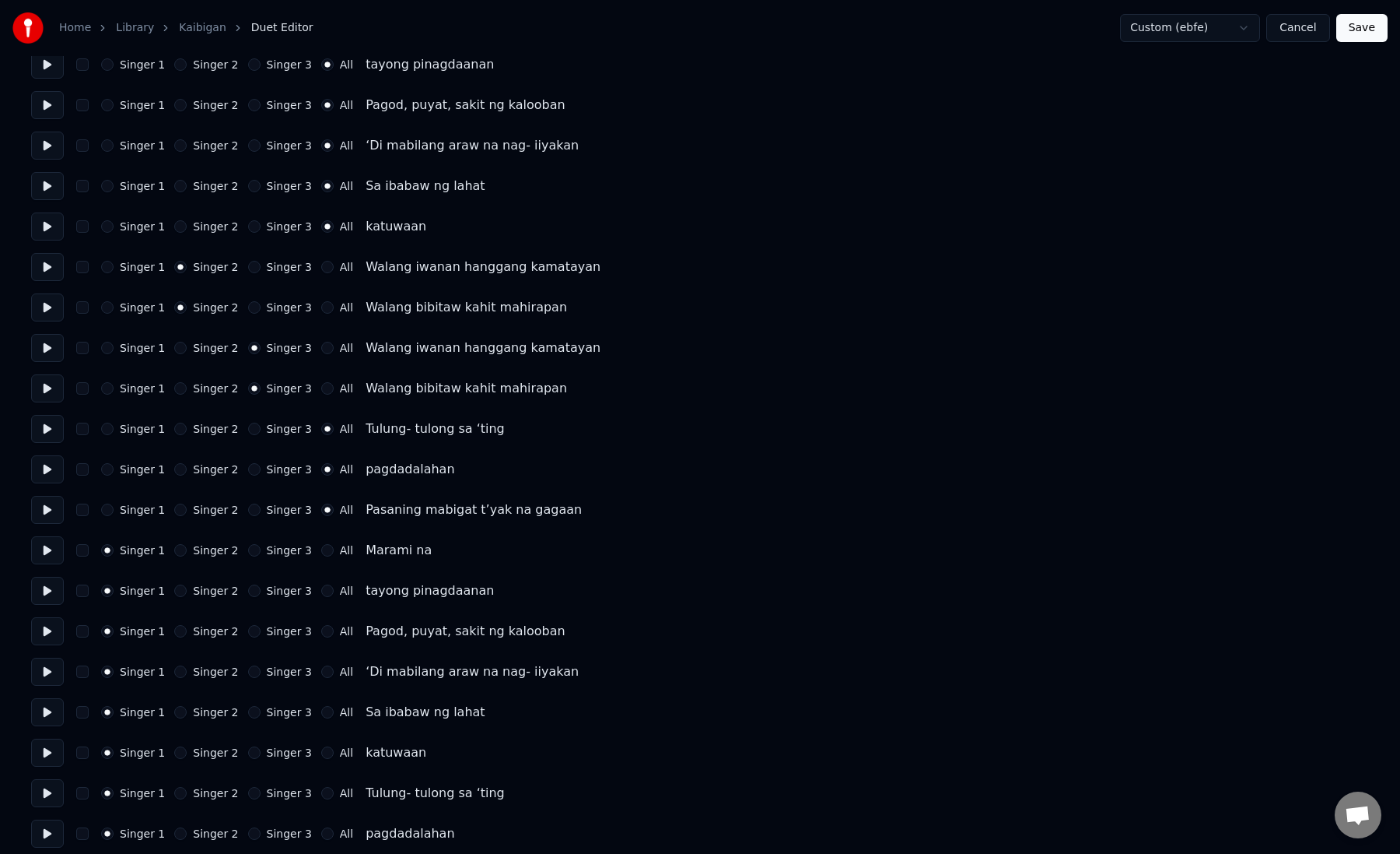
click at [322, 546] on button "All" at bounding box center [327, 549] width 12 height 12
click at [322, 594] on button "All" at bounding box center [327, 590] width 12 height 12
click at [322, 643] on div "Singer 1 Singer 2 Singer 3 All Pagod, puyat, [GEOGRAPHIC_DATA]" at bounding box center [700, 630] width 1338 height 28
click at [321, 639] on div "Singer 1 Singer 2 Singer 3 All Pagod, puyat, [GEOGRAPHIC_DATA]" at bounding box center [700, 630] width 1338 height 28
click at [322, 636] on button "All" at bounding box center [327, 630] width 12 height 12
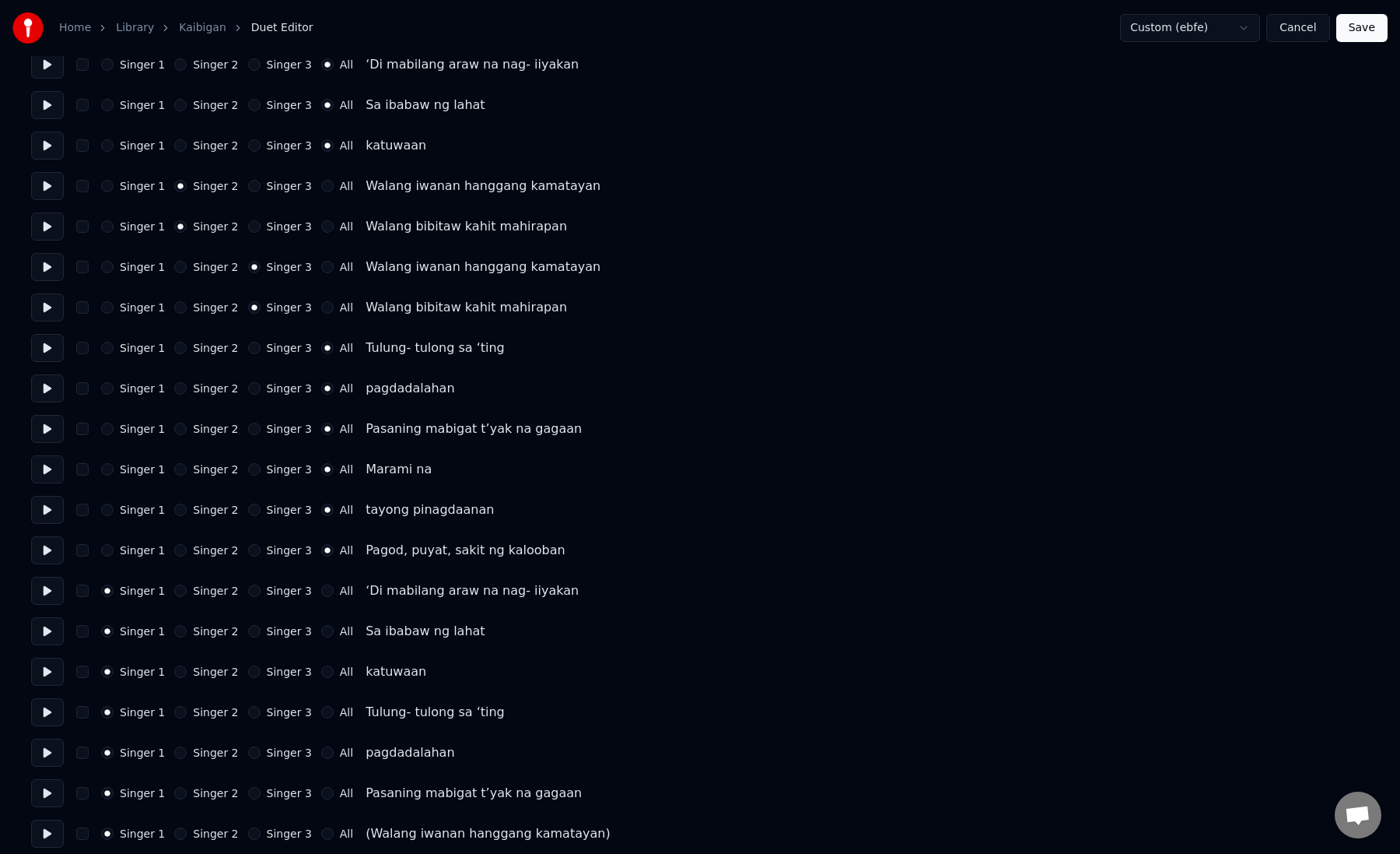
scroll to position [1227, 0]
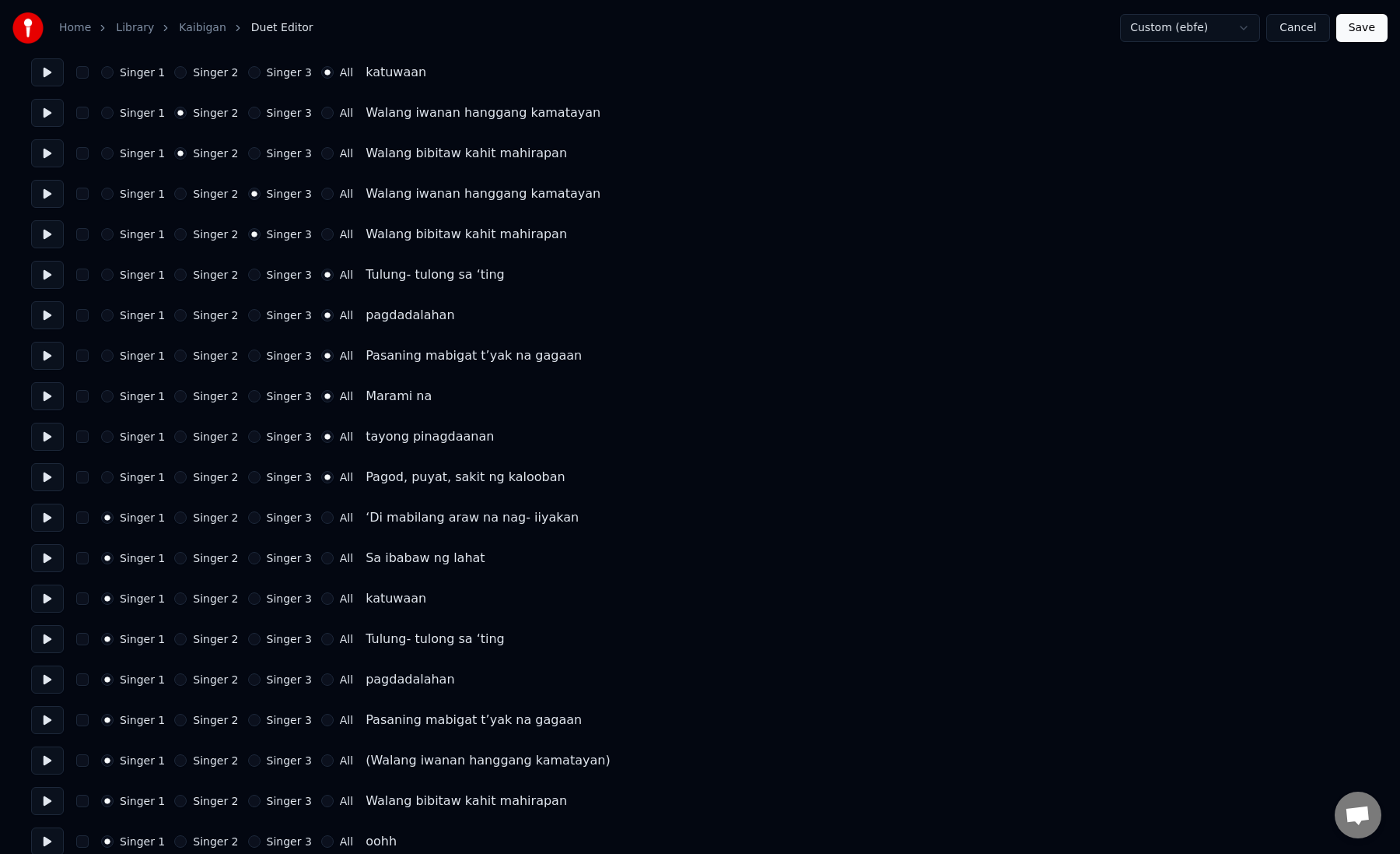
click at [322, 519] on button "All" at bounding box center [327, 517] width 12 height 12
click at [322, 556] on button "All" at bounding box center [327, 557] width 12 height 12
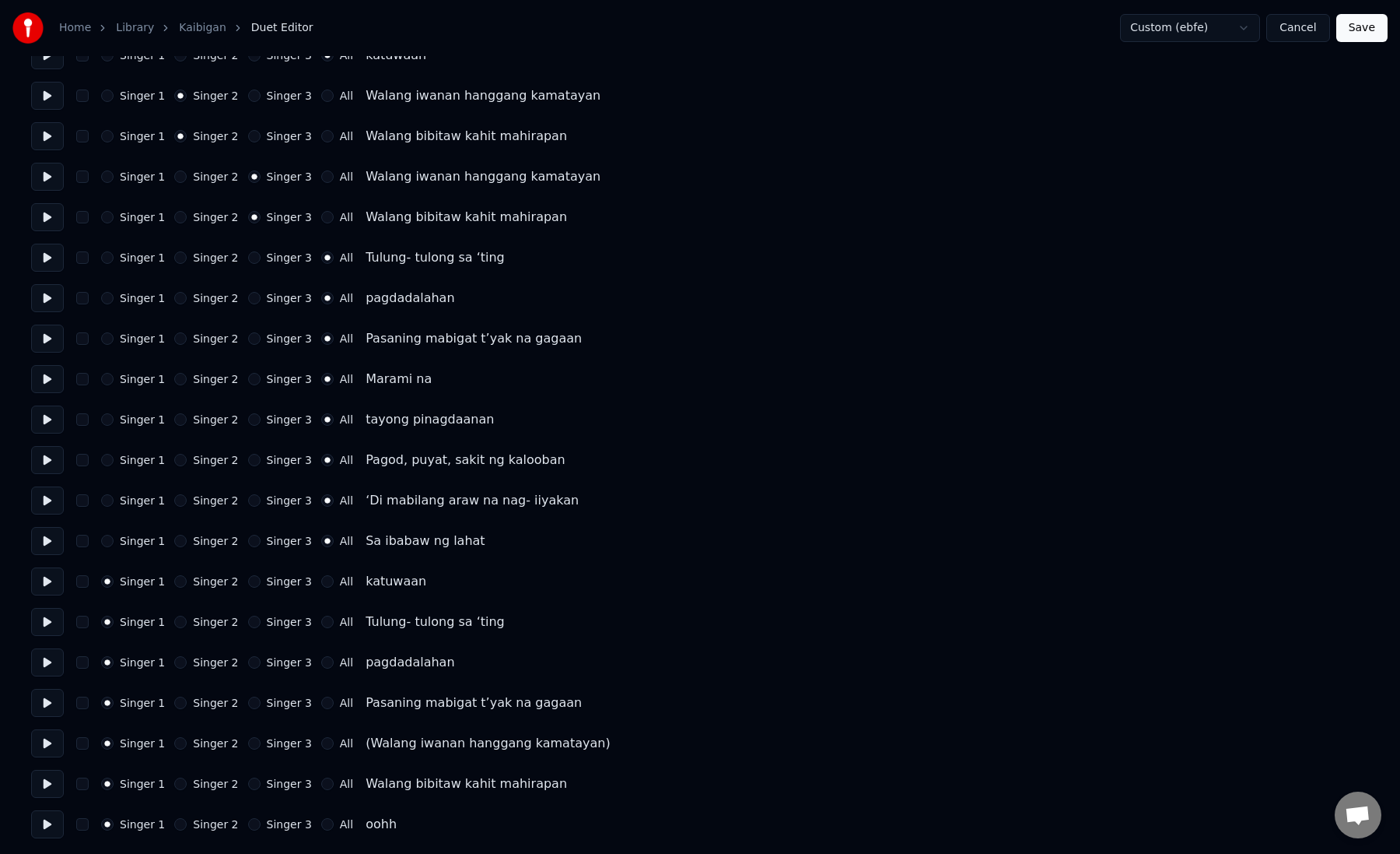
click at [322, 586] on button "All" at bounding box center [327, 581] width 12 height 12
click at [322, 620] on button "All" at bounding box center [327, 622] width 12 height 12
click at [322, 660] on button "All" at bounding box center [327, 662] width 12 height 12
click at [322, 699] on button "All" at bounding box center [327, 703] width 12 height 12
click at [322, 747] on button "All" at bounding box center [327, 743] width 12 height 12
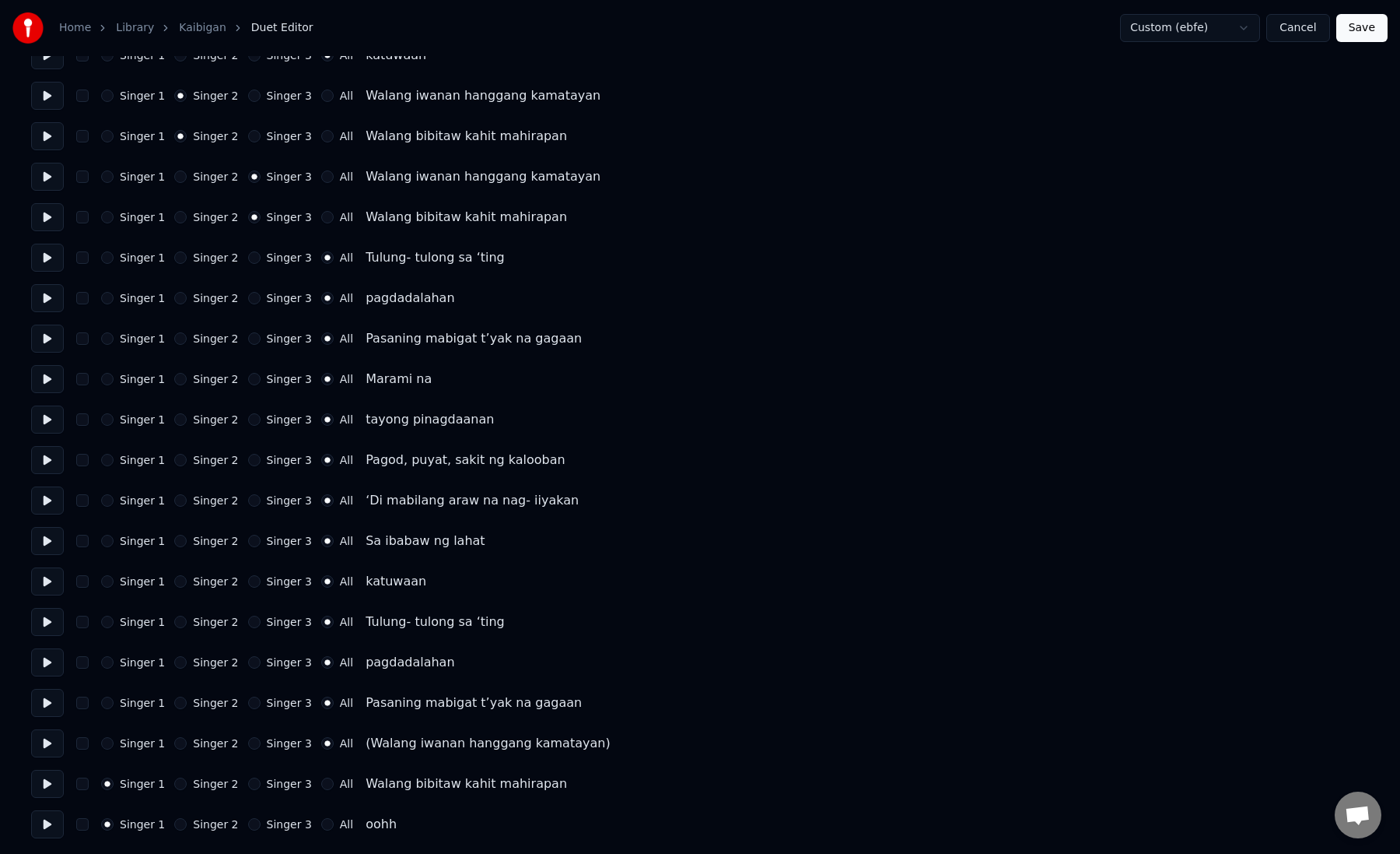
click at [319, 790] on div "Singer 1 Singer 2 Singer 3 All Walang bibitaw kahit mahirapan" at bounding box center [700, 783] width 1338 height 28
click at [322, 828] on button "All" at bounding box center [327, 824] width 12 height 12
click at [322, 786] on button "All" at bounding box center [327, 784] width 12 height 12
click at [1367, 35] on button "Save" at bounding box center [1362, 28] width 51 height 28
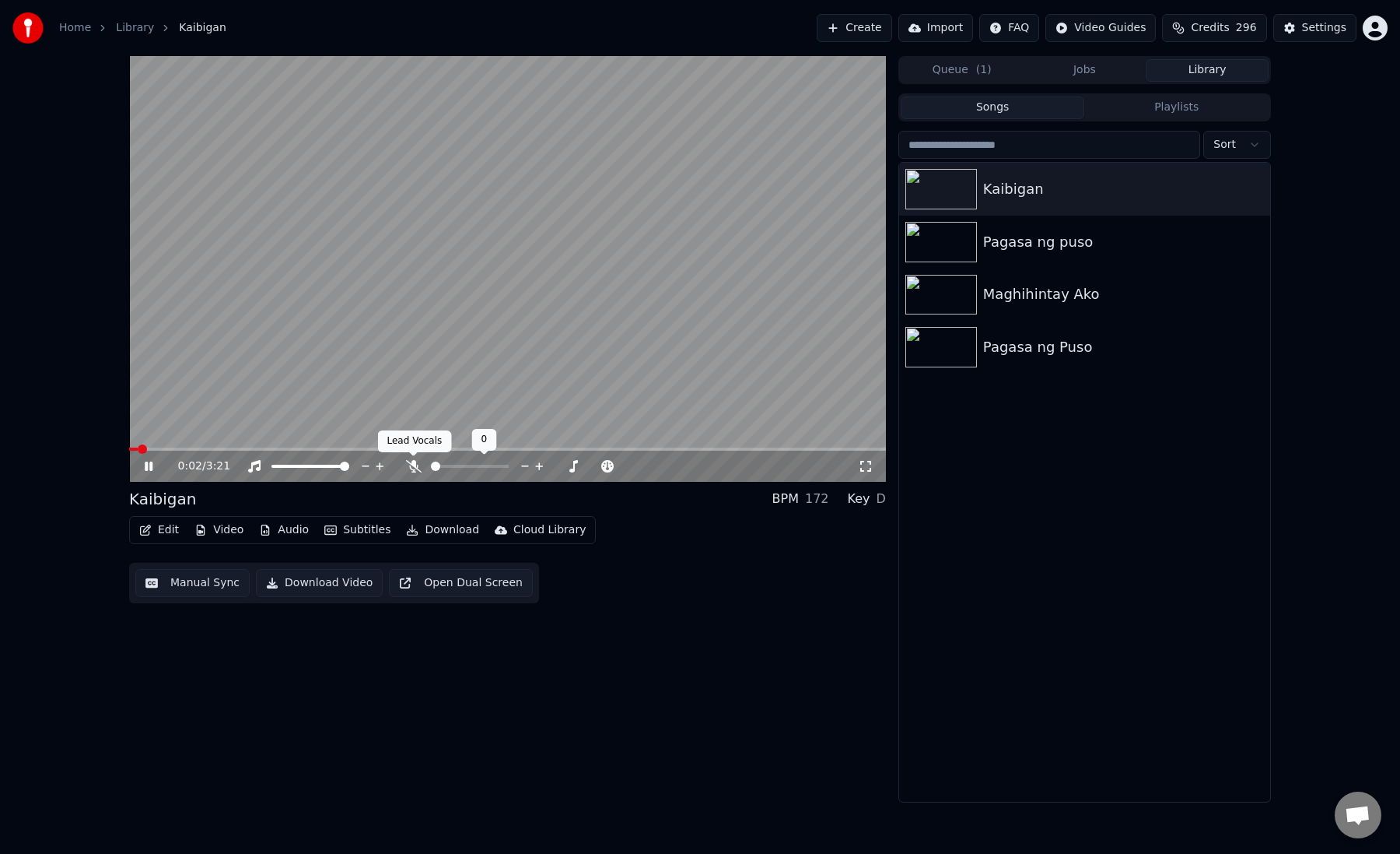
click at [416, 467] on icon at bounding box center [414, 466] width 15 height 12
click at [211, 447] on span at bounding box center [507, 448] width 757 height 3
click at [263, 447] on span at bounding box center [507, 448] width 757 height 3
click at [289, 448] on span at bounding box center [507, 448] width 757 height 3
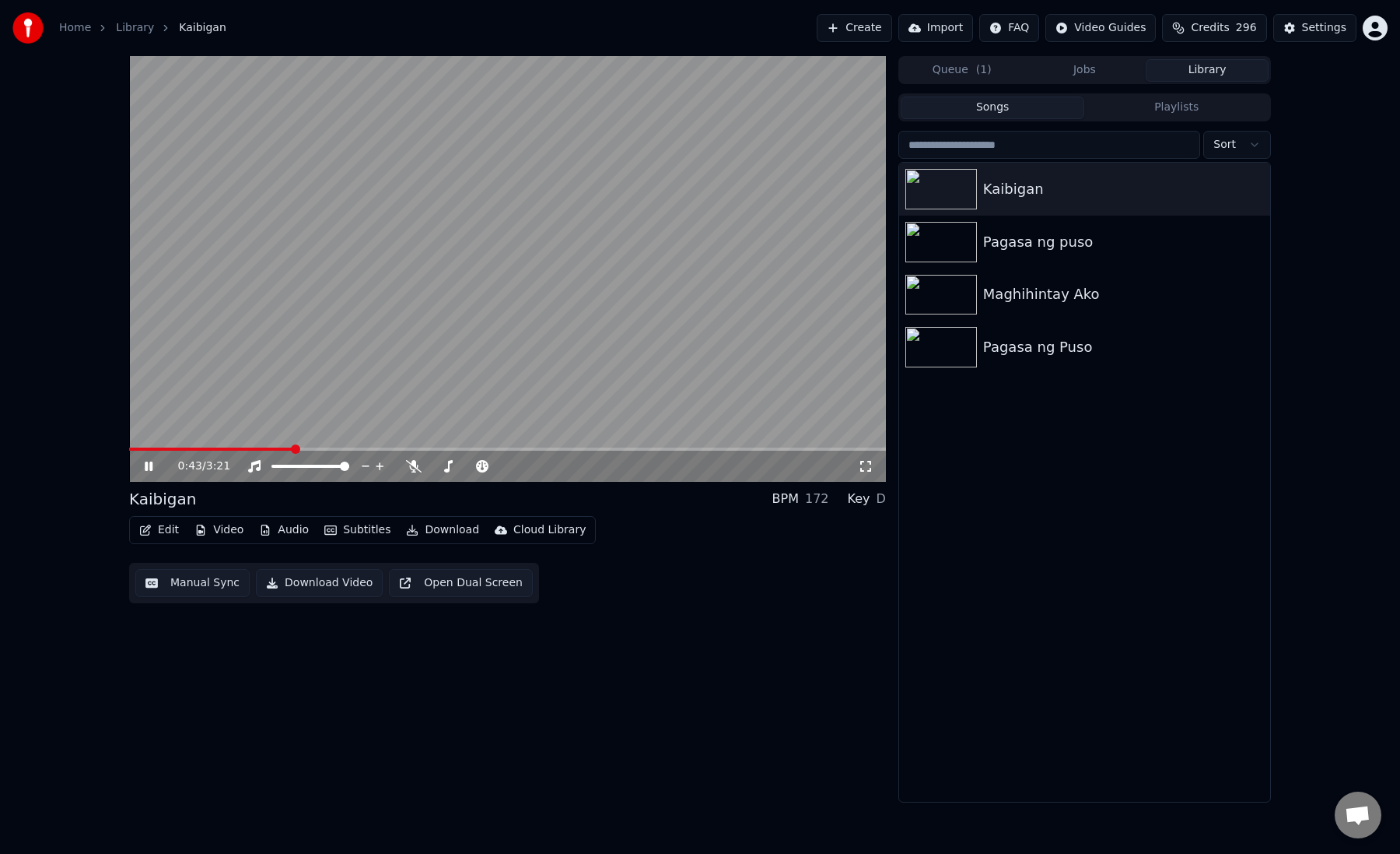
click at [306, 448] on span at bounding box center [507, 448] width 757 height 3
click at [325, 447] on video at bounding box center [507, 268] width 757 height 426
click at [325, 449] on span at bounding box center [507, 448] width 757 height 3
click at [317, 448] on span at bounding box center [227, 448] width 196 height 3
click at [385, 358] on video at bounding box center [507, 268] width 757 height 426
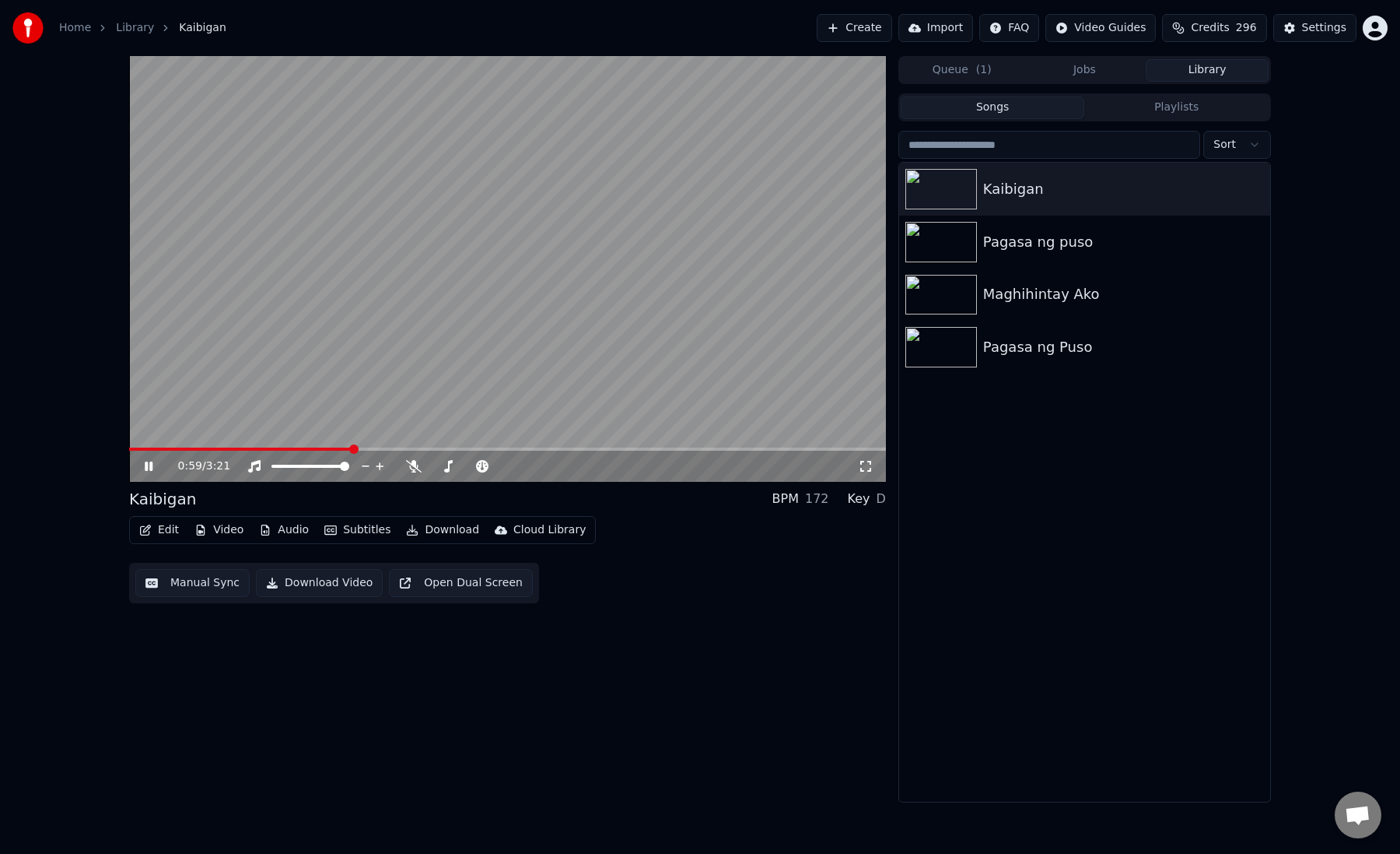
click at [523, 255] on video at bounding box center [507, 268] width 757 height 426
click at [372, 445] on video at bounding box center [507, 268] width 757 height 426
click at [400, 408] on video at bounding box center [507, 268] width 757 height 426
click at [386, 447] on span at bounding box center [507, 448] width 757 height 3
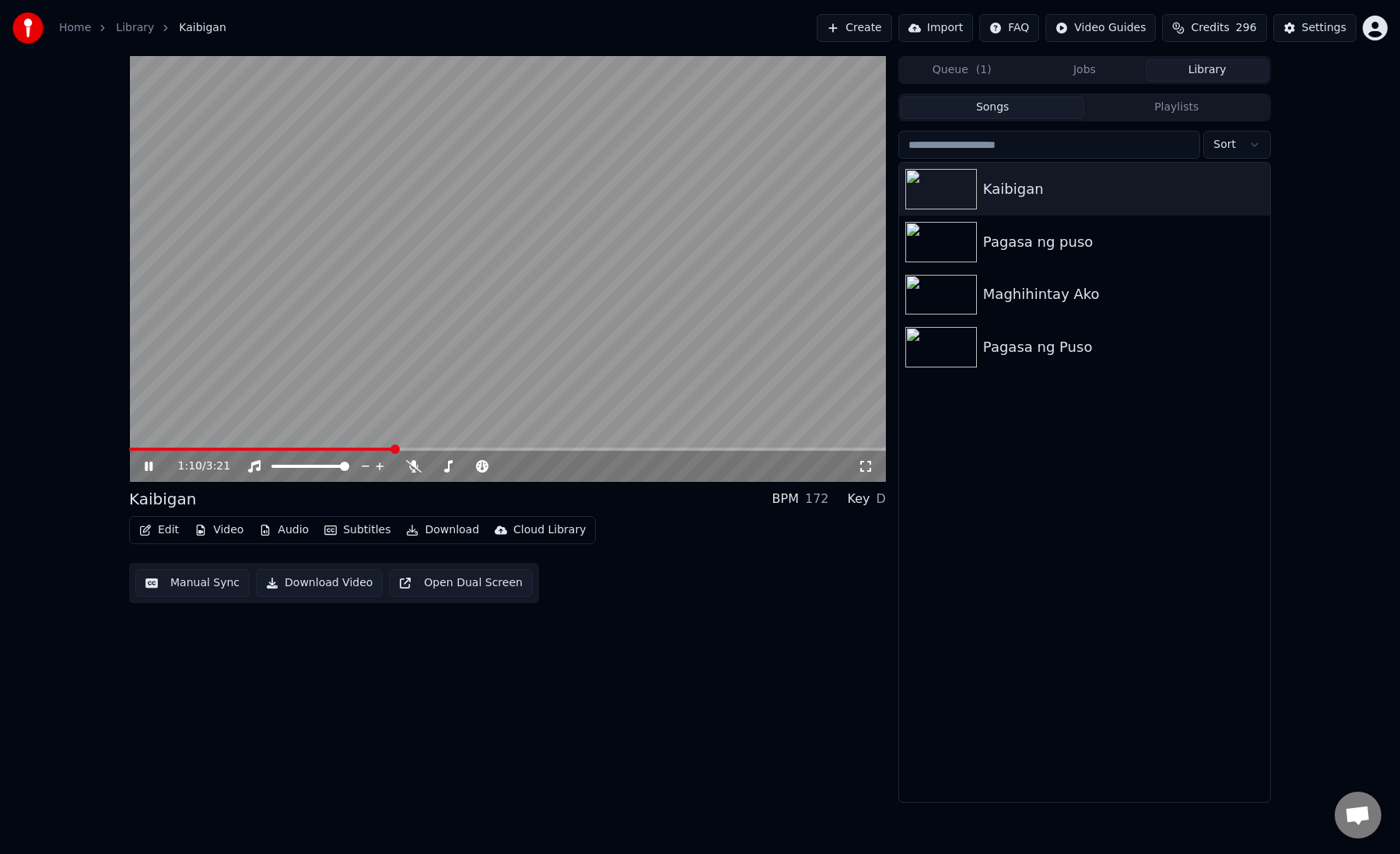
click at [373, 448] on span at bounding box center [262, 448] width 266 height 3
click at [491, 449] on span at bounding box center [325, 448] width 393 height 3
click at [535, 447] on video at bounding box center [507, 268] width 757 height 426
click at [556, 451] on div "1:42 / 3:21" at bounding box center [507, 466] width 757 height 31
click at [556, 403] on video at bounding box center [507, 268] width 757 height 426
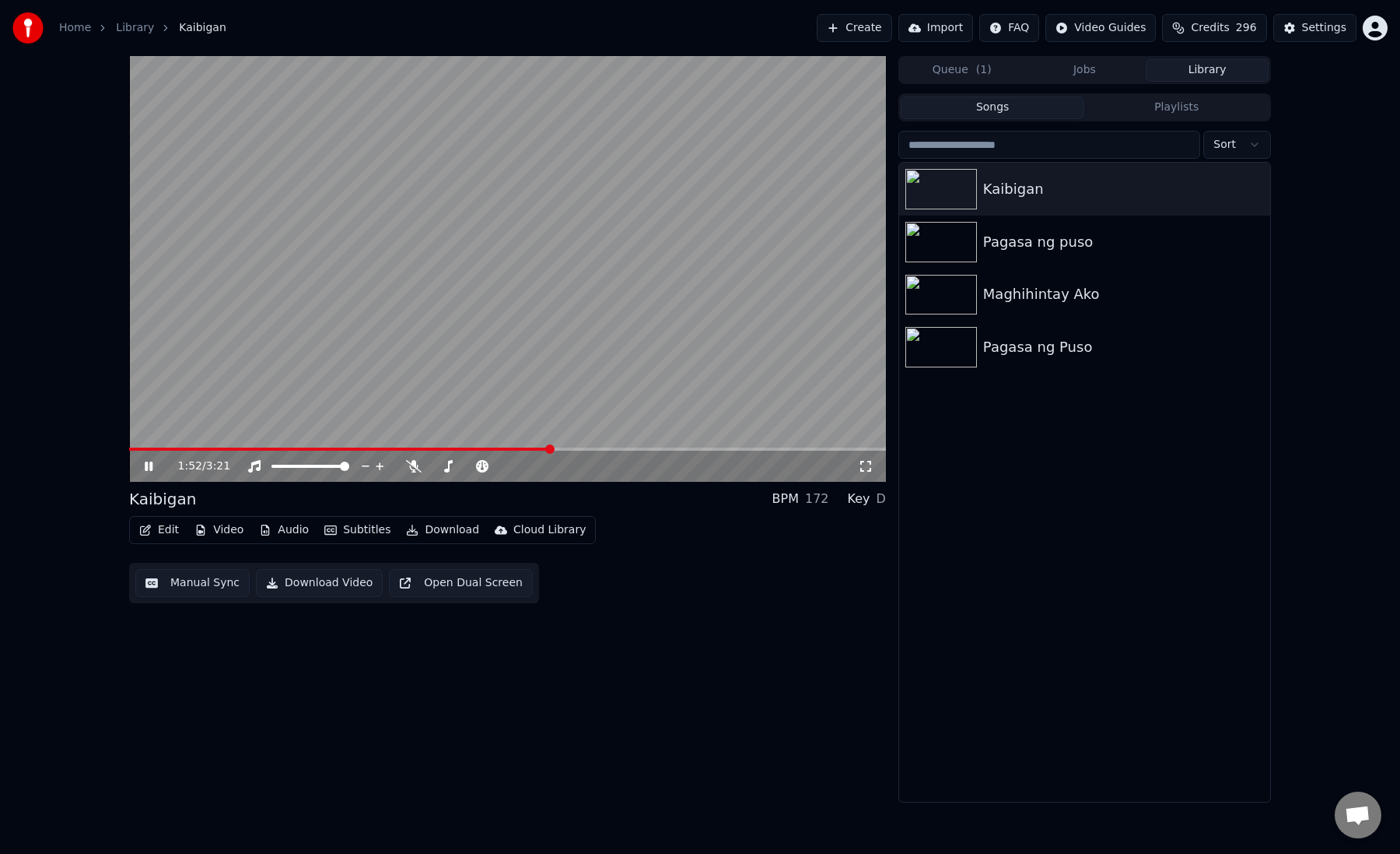
click at [549, 448] on span at bounding box center [507, 448] width 757 height 3
click at [571, 448] on span at bounding box center [507, 448] width 757 height 3
click at [563, 448] on span at bounding box center [357, 448] width 455 height 3
click at [670, 447] on span at bounding box center [507, 448] width 757 height 3
click at [734, 447] on span at bounding box center [507, 448] width 757 height 3
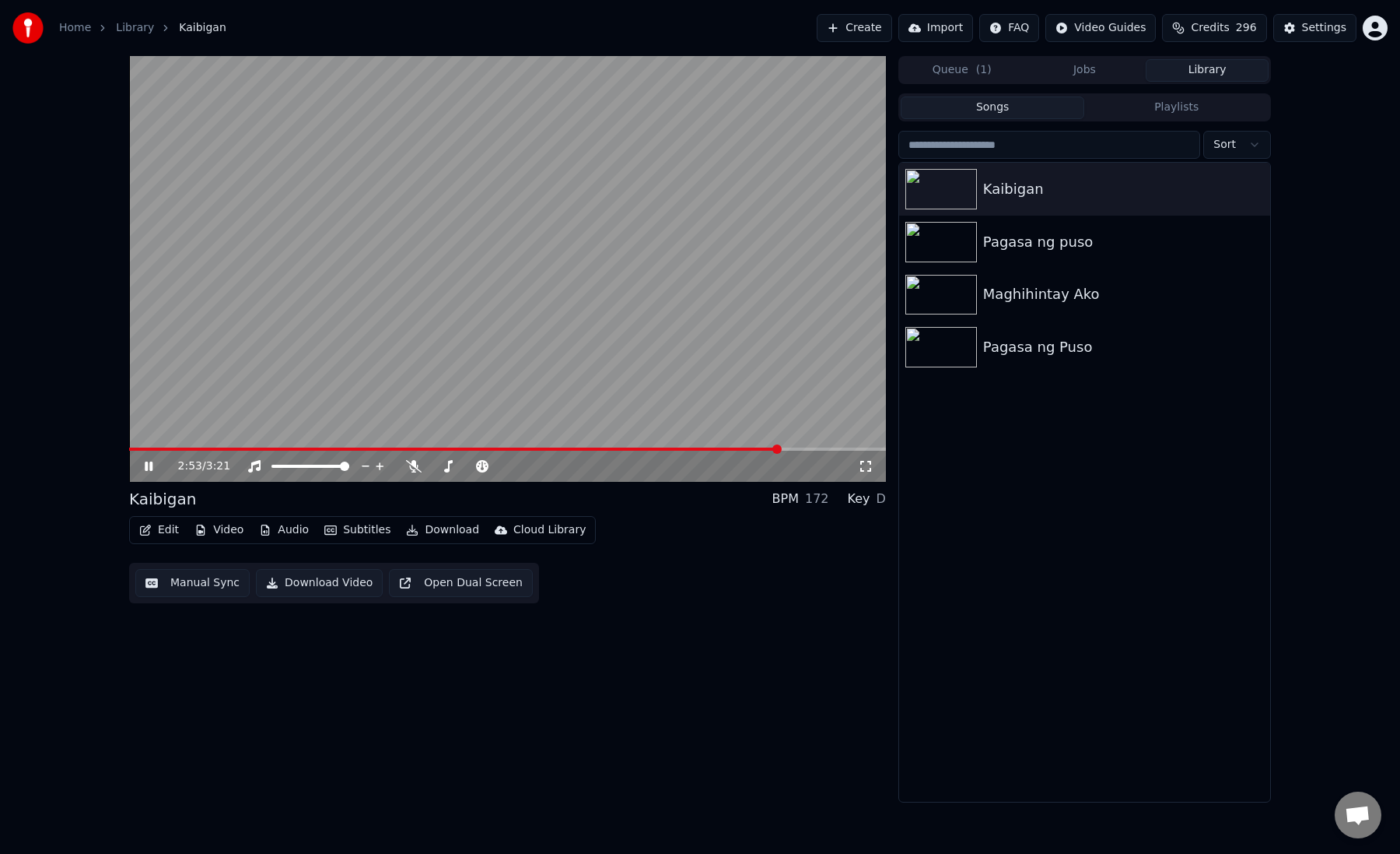
click at [779, 448] on span at bounding box center [507, 448] width 757 height 3
click at [839, 446] on video at bounding box center [507, 268] width 757 height 426
click at [737, 353] on video at bounding box center [507, 268] width 757 height 426
click at [620, 344] on video at bounding box center [507, 268] width 757 height 426
click at [432, 531] on button "Download" at bounding box center [443, 529] width 86 height 22
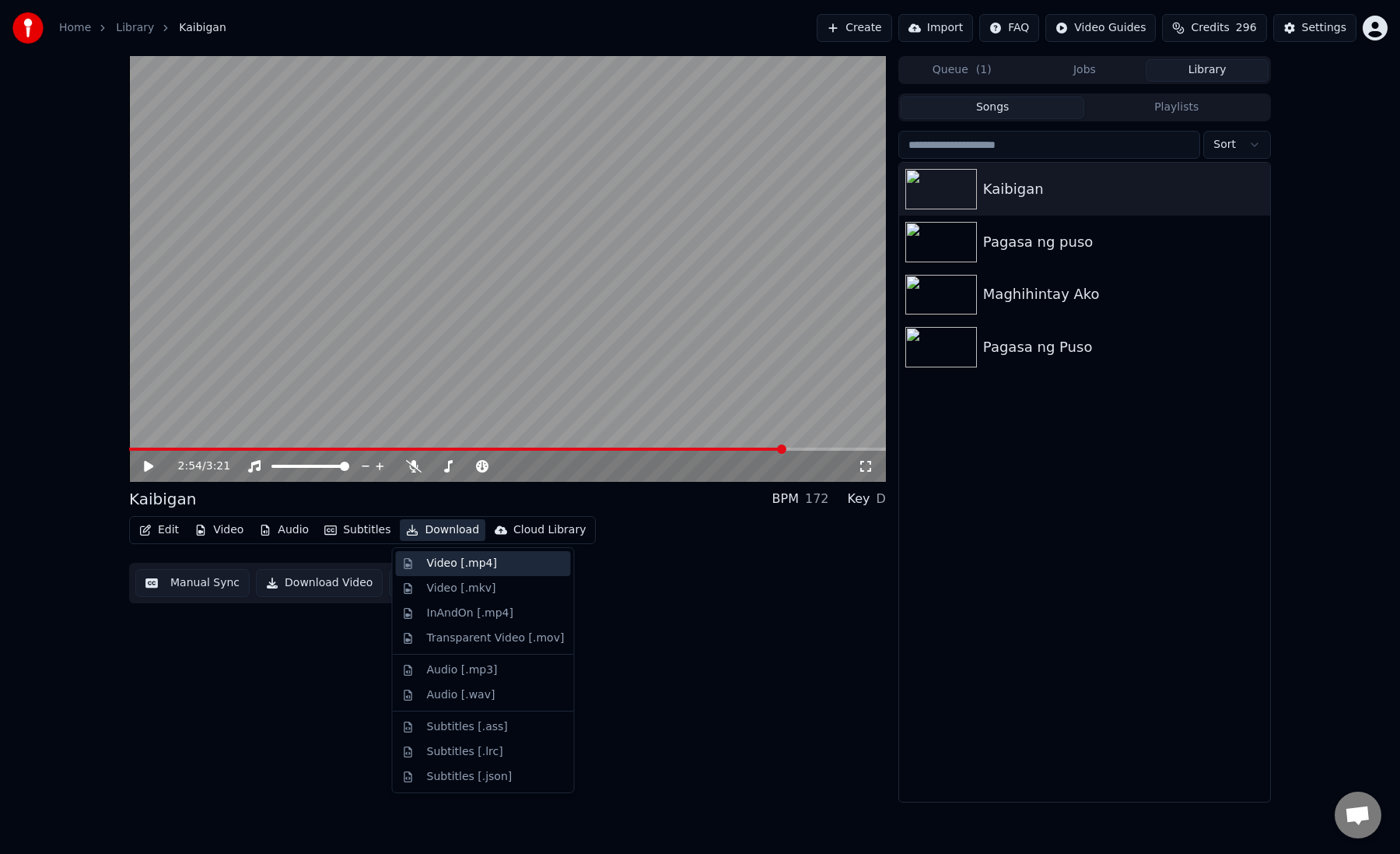
click at [454, 563] on div "Video [.mp4]" at bounding box center [463, 564] width 70 height 15
